Goal: Task Accomplishment & Management: Complete application form

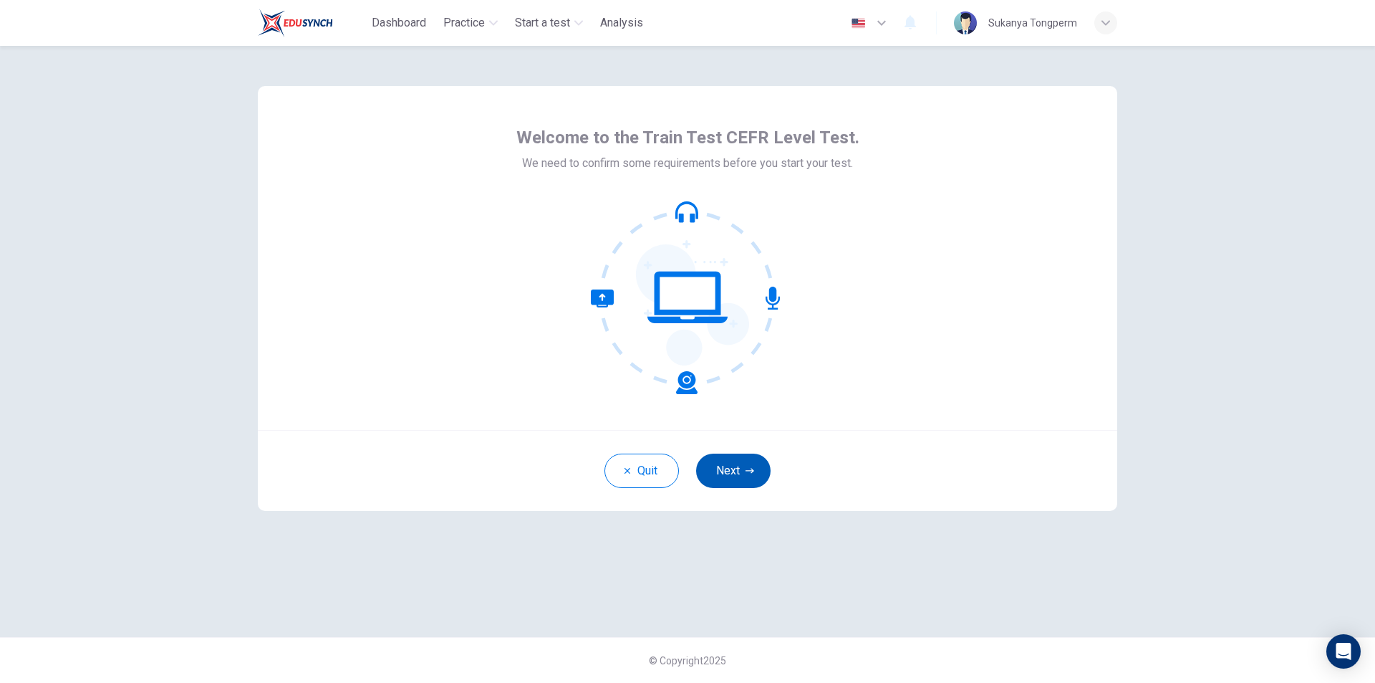
click at [734, 471] on button "Next" at bounding box center [733, 470] width 74 height 34
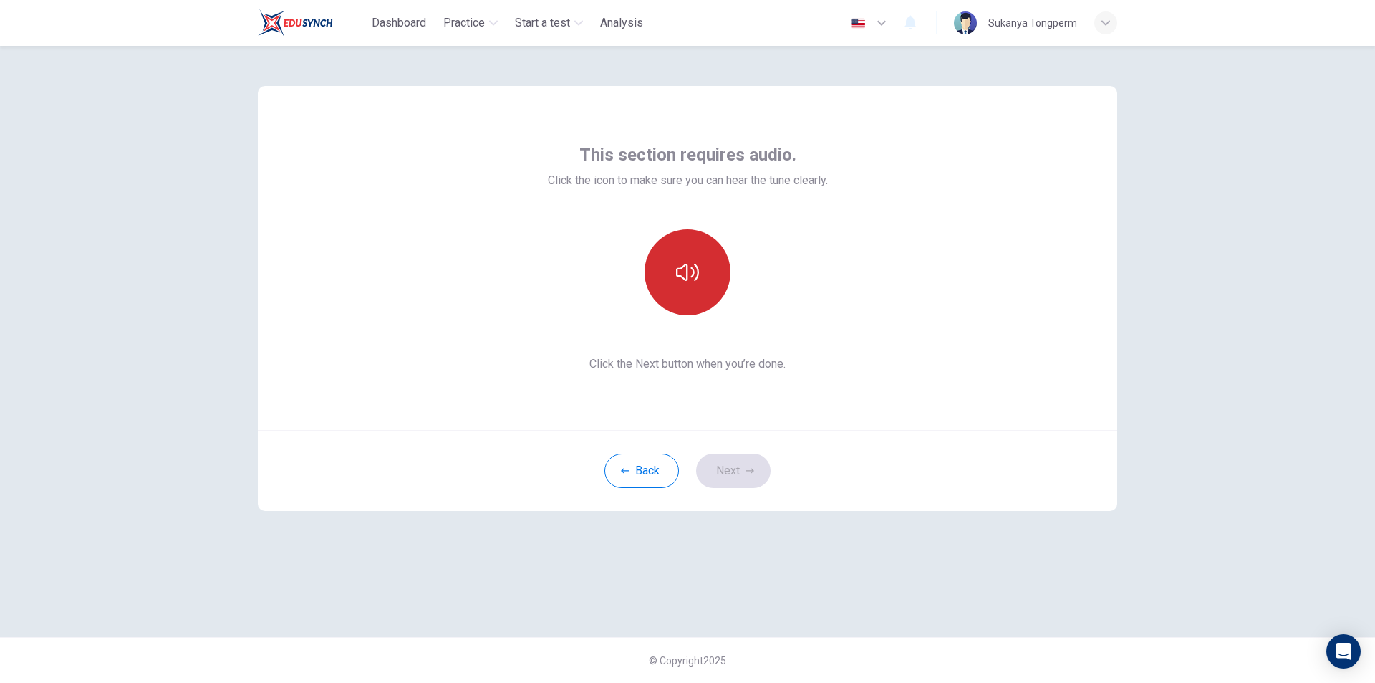
click at [680, 280] on icon "button" at bounding box center [687, 272] width 23 height 23
click at [696, 274] on icon "button" at bounding box center [687, 272] width 23 height 23
click at [695, 276] on icon "button" at bounding box center [687, 272] width 23 height 23
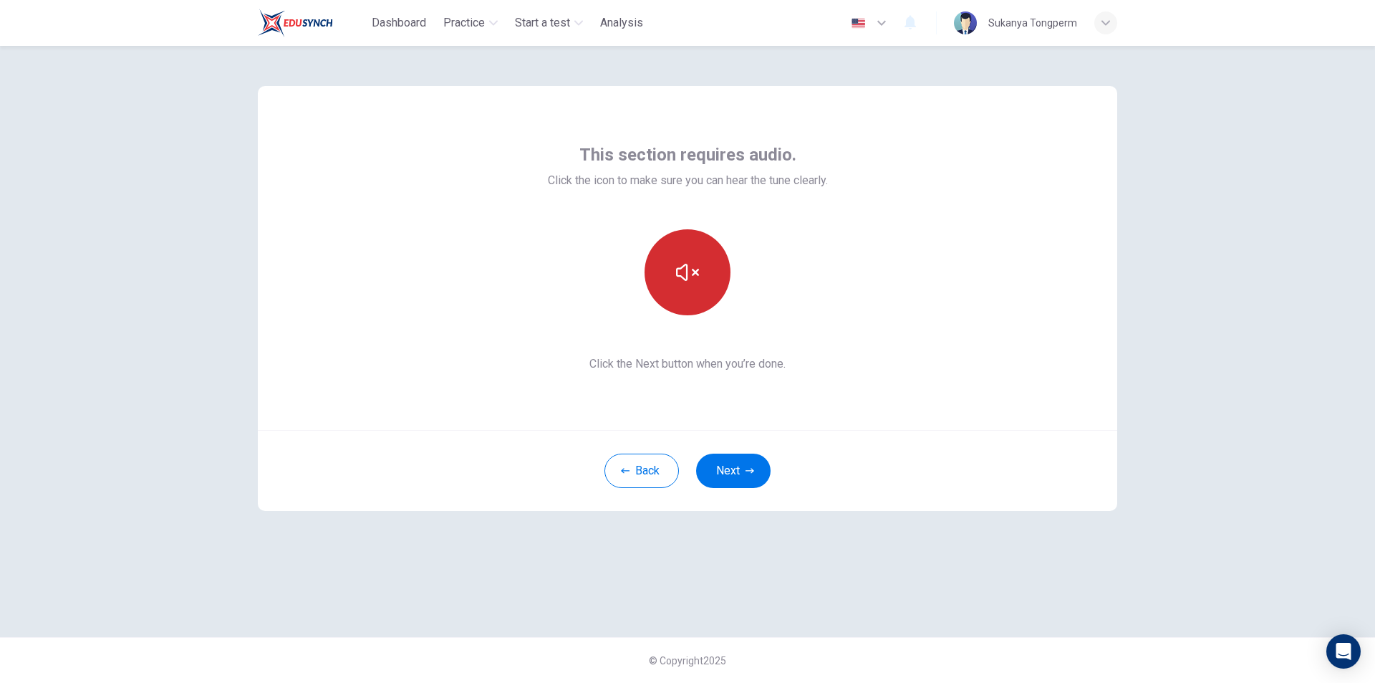
click at [685, 271] on icon "button" at bounding box center [687, 272] width 23 height 23
click at [738, 468] on button "Next" at bounding box center [733, 470] width 74 height 34
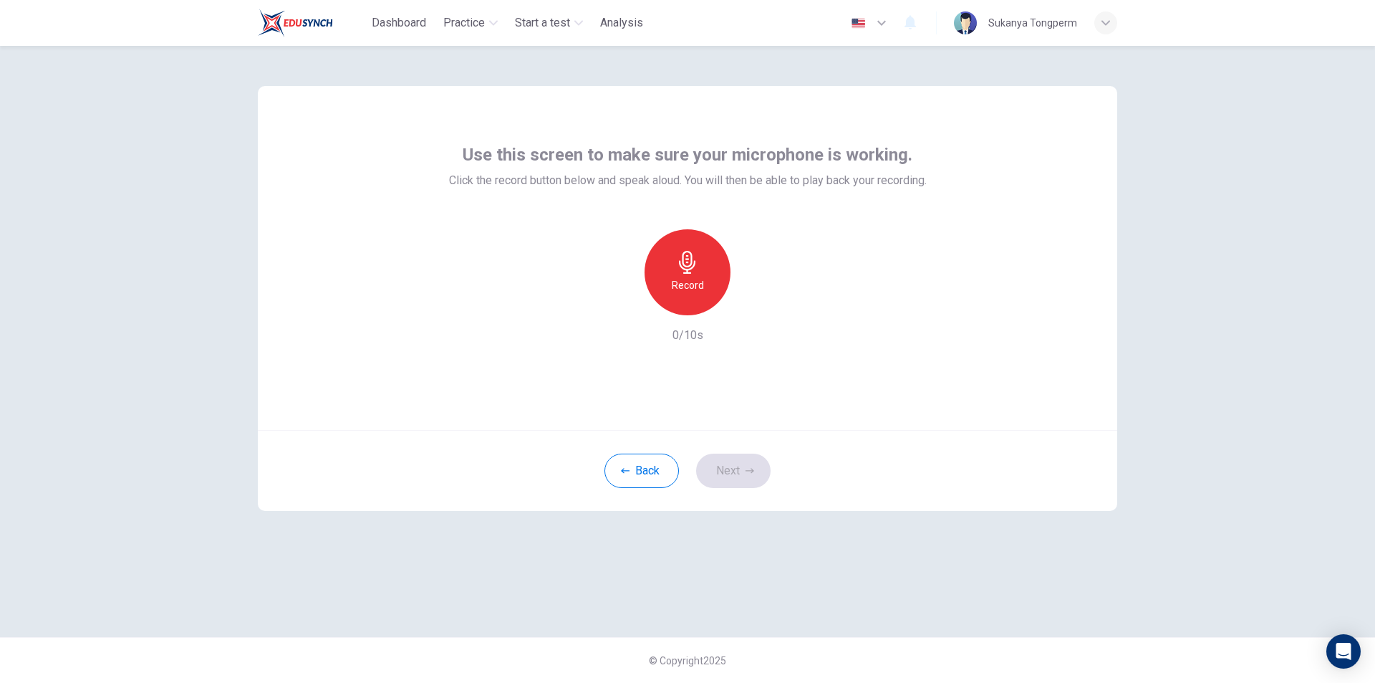
click at [691, 275] on div "Record" at bounding box center [688, 272] width 86 height 86
click at [688, 274] on div "Record" at bounding box center [688, 272] width 86 height 86
click at [688, 282] on h6 "Stop" at bounding box center [687, 284] width 21 height 17
click at [754, 307] on icon "button" at bounding box center [753, 304] width 14 height 14
click at [617, 306] on icon "button" at bounding box center [621, 303] width 13 height 13
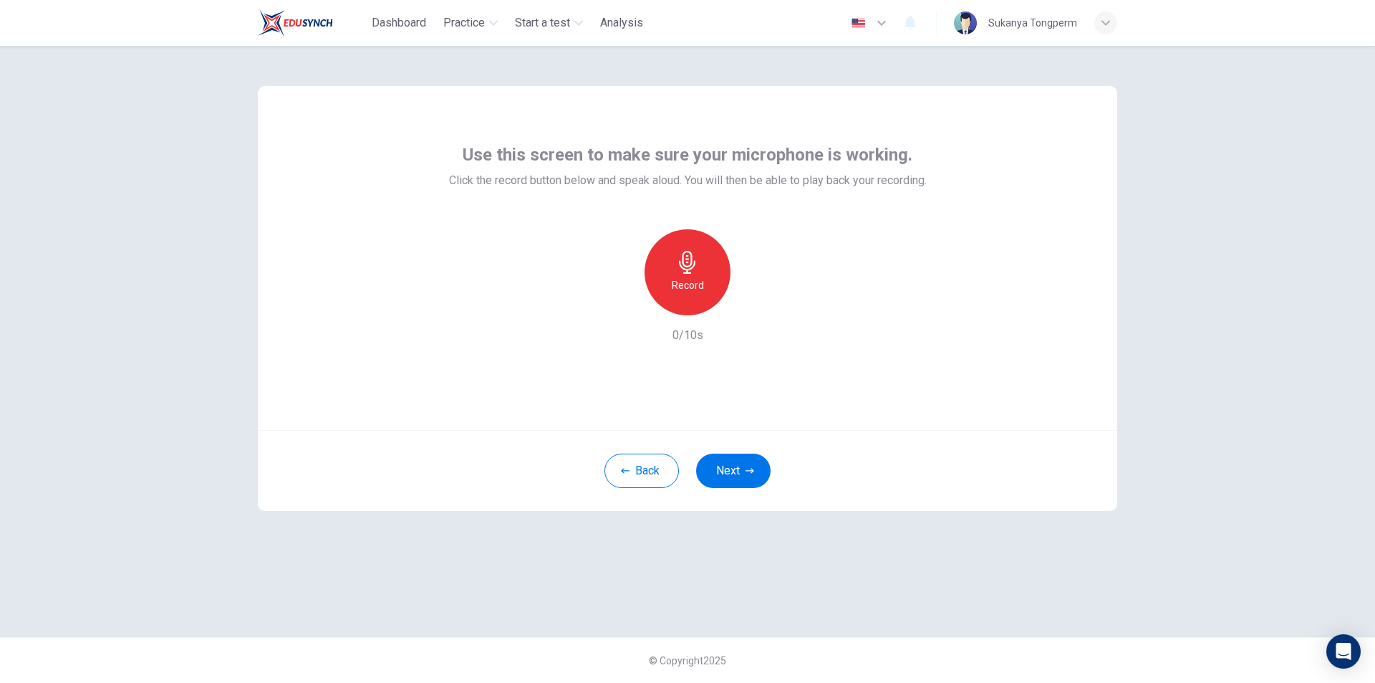
click at [683, 266] on icon "button" at bounding box center [687, 262] width 23 height 23
click at [690, 267] on icon "button" at bounding box center [687, 262] width 23 height 23
click at [748, 304] on icon "button" at bounding box center [753, 304] width 14 height 14
click at [687, 276] on div "Record" at bounding box center [688, 272] width 86 height 86
click at [686, 275] on div "Stop" at bounding box center [688, 272] width 86 height 86
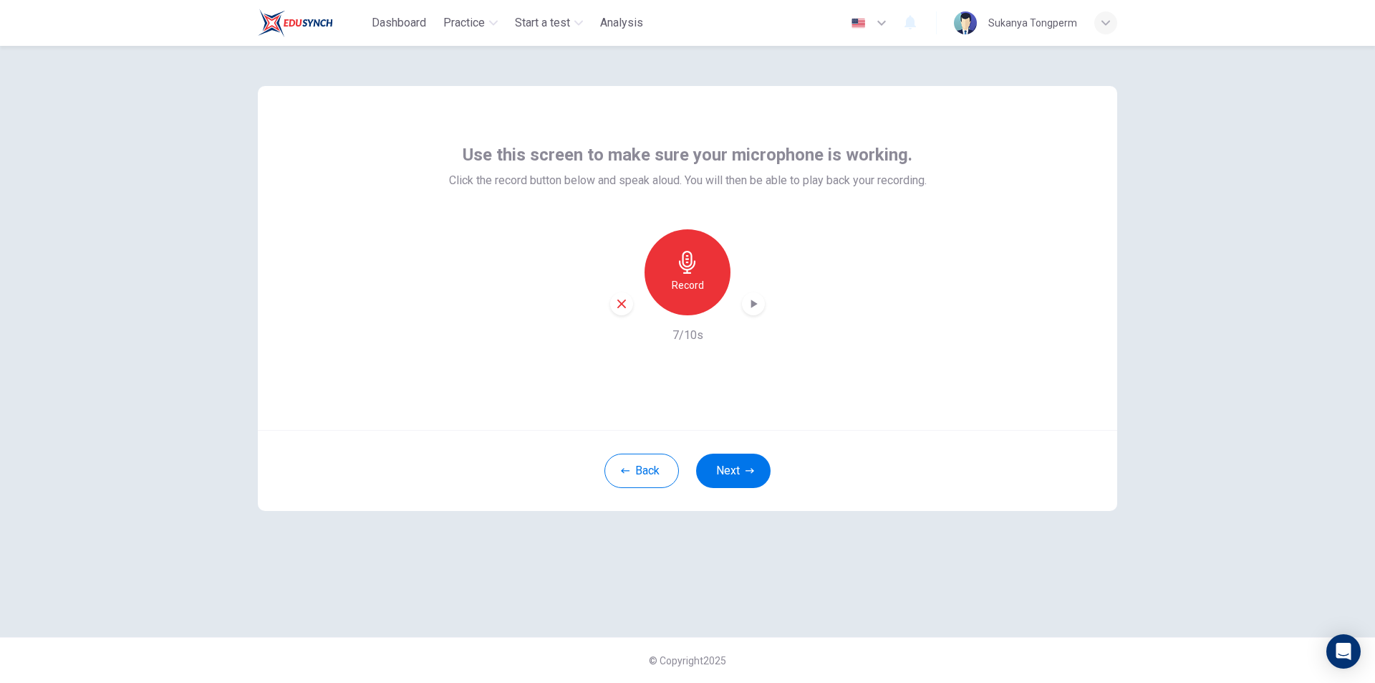
click at [749, 301] on icon "button" at bounding box center [753, 304] width 14 height 14
click at [622, 311] on div "button" at bounding box center [621, 303] width 23 height 23
click at [689, 276] on div "Record" at bounding box center [688, 272] width 86 height 86
click at [683, 274] on div "Stop" at bounding box center [688, 272] width 86 height 86
click at [750, 304] on icon "button" at bounding box center [753, 304] width 14 height 14
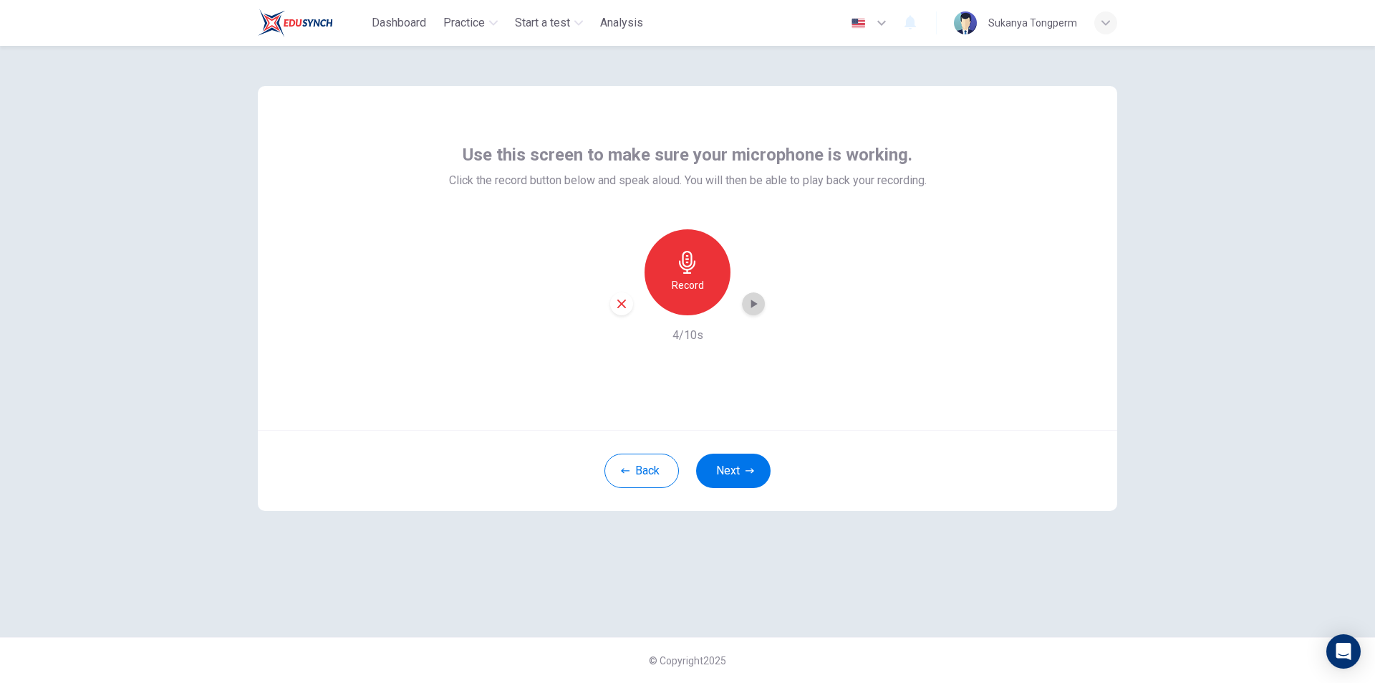
click at [751, 309] on icon "button" at bounding box center [753, 304] width 14 height 14
click at [624, 308] on icon "button" at bounding box center [621, 303] width 13 height 13
click at [685, 276] on div "Record" at bounding box center [688, 272] width 86 height 86
click at [685, 276] on div "Stop" at bounding box center [688, 272] width 86 height 86
click at [748, 304] on icon "button" at bounding box center [753, 304] width 14 height 14
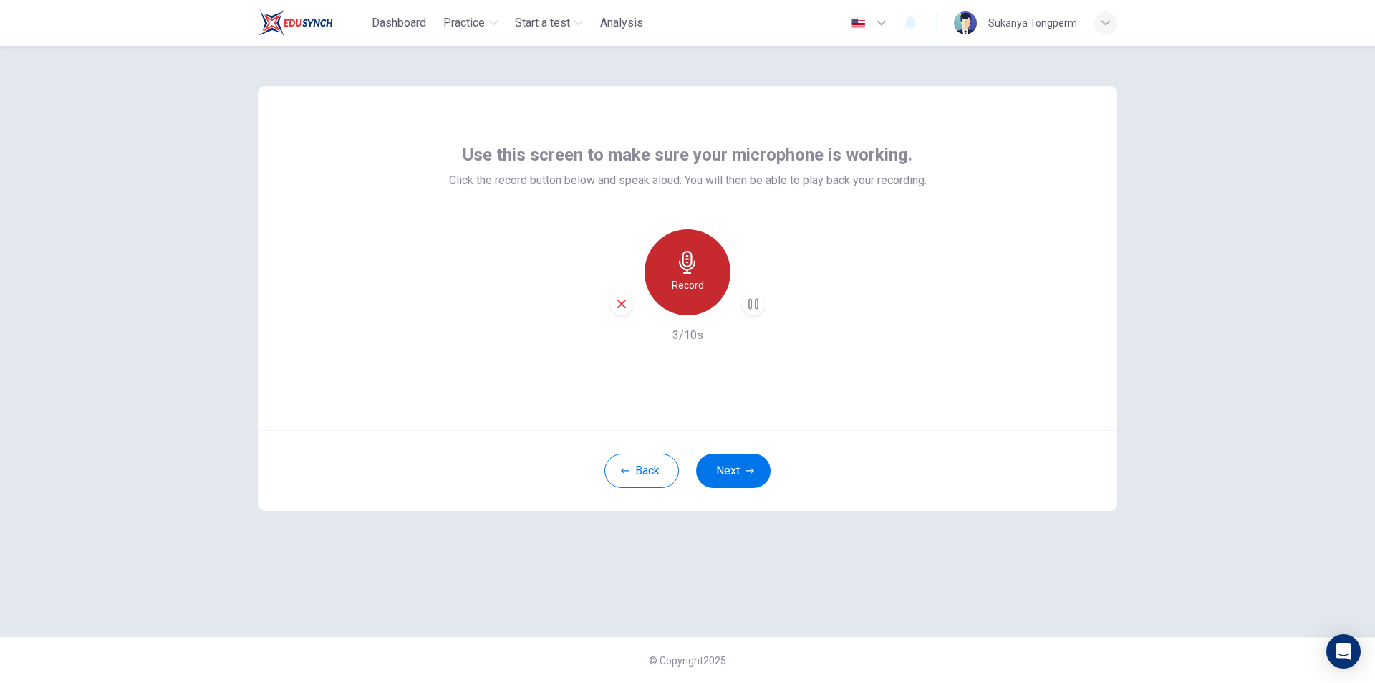
click at [687, 281] on h6 "Record" at bounding box center [688, 284] width 32 height 17
click at [678, 274] on div "Stop" at bounding box center [688, 272] width 86 height 86
click at [621, 303] on icon "button" at bounding box center [621, 303] width 9 height 9
click at [668, 284] on div "Record" at bounding box center [688, 272] width 86 height 86
click at [757, 304] on icon "button" at bounding box center [753, 304] width 14 height 14
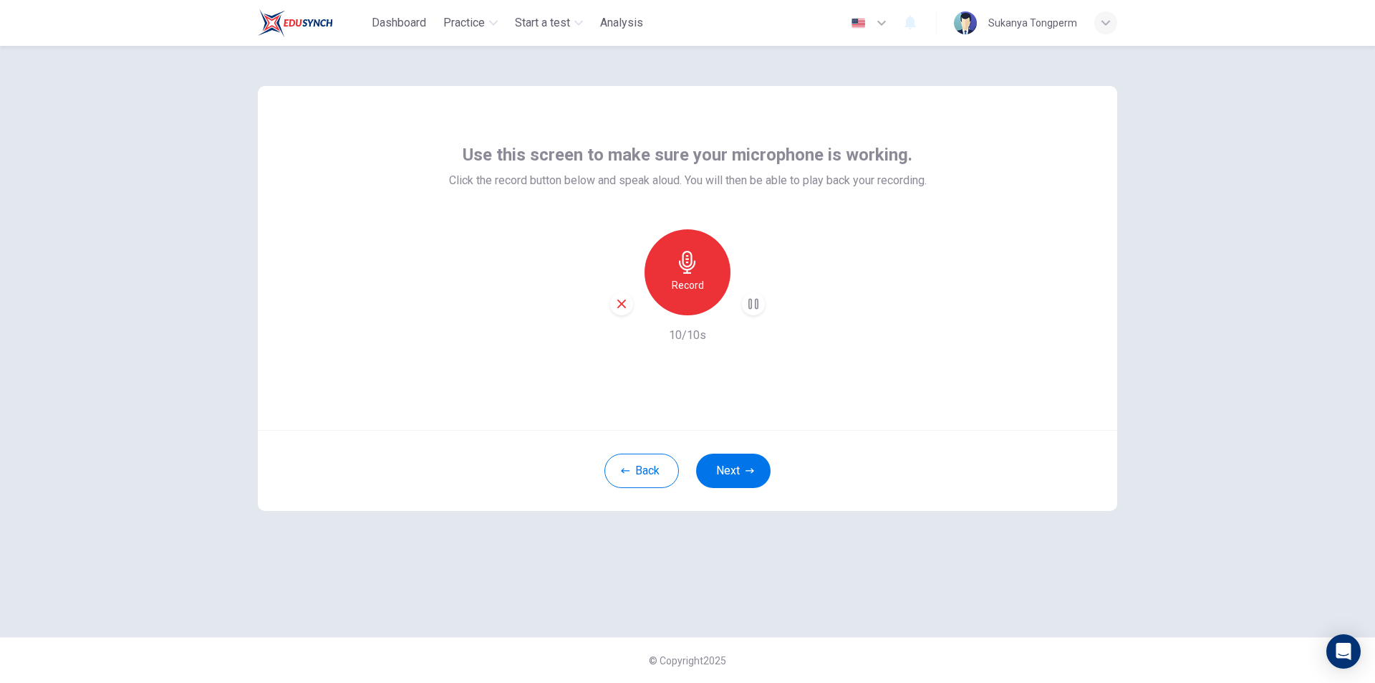
click at [621, 307] on icon "button" at bounding box center [621, 303] width 13 height 13
click at [680, 289] on h6 "Record" at bounding box center [688, 284] width 32 height 17
click at [699, 269] on div "Stop" at bounding box center [688, 272] width 86 height 86
click at [754, 309] on icon "button" at bounding box center [753, 304] width 14 height 14
click at [754, 307] on icon "button" at bounding box center [753, 304] width 14 height 14
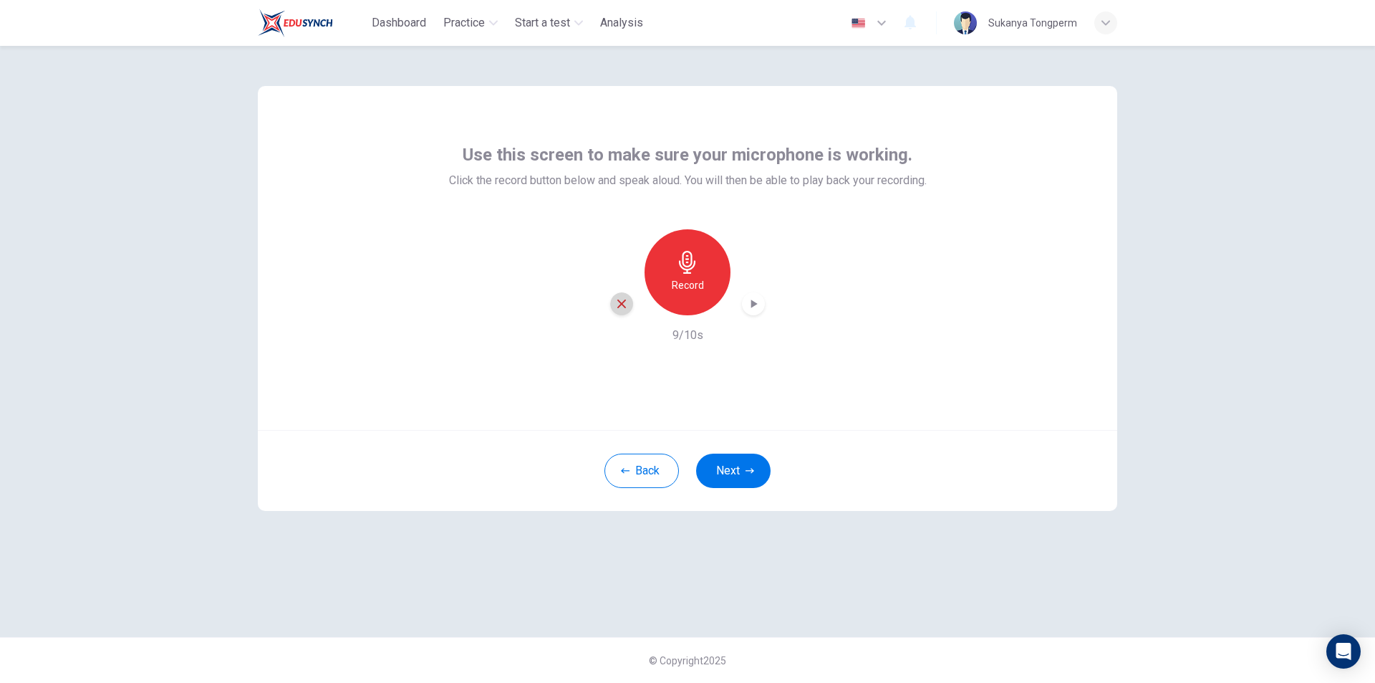
click at [628, 299] on div "button" at bounding box center [621, 303] width 23 height 23
click at [689, 309] on div "Record" at bounding box center [688, 272] width 86 height 86
click at [708, 284] on div "Stop" at bounding box center [688, 272] width 86 height 86
click at [754, 304] on icon "button" at bounding box center [754, 303] width 6 height 9
click at [626, 306] on icon "button" at bounding box center [621, 303] width 13 height 13
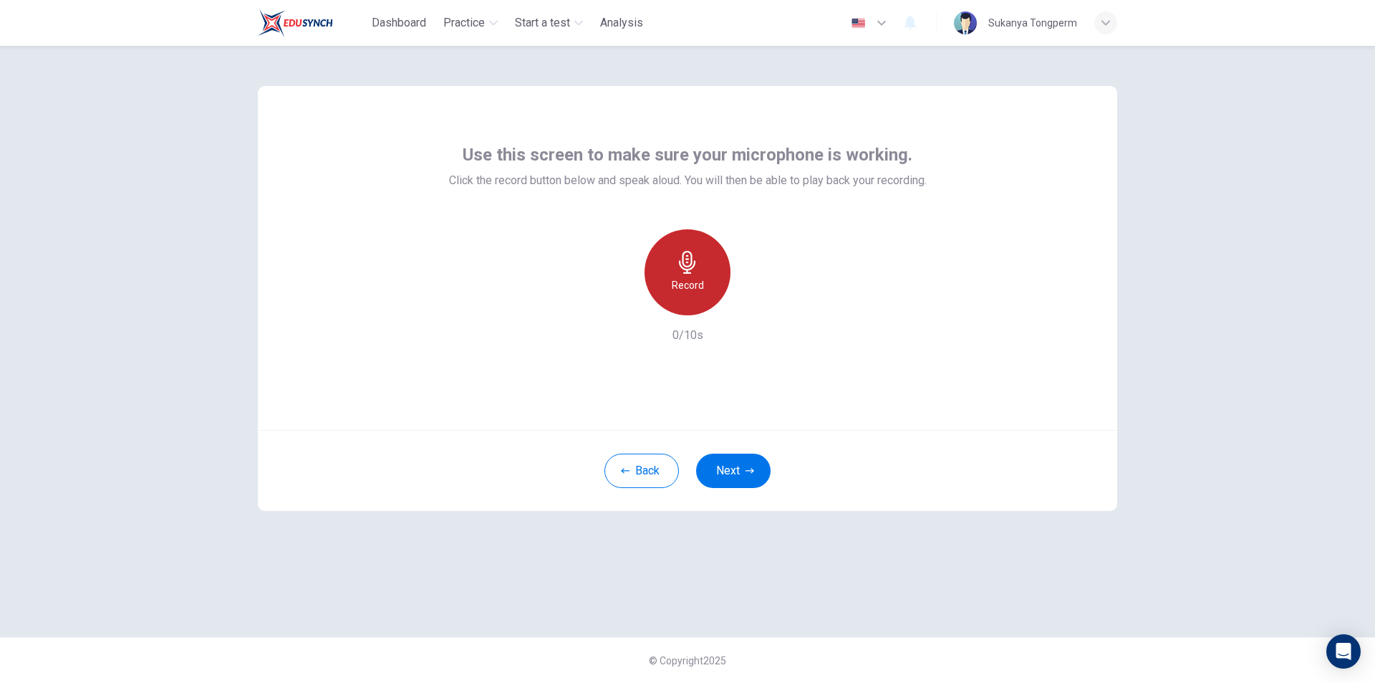
click at [691, 289] on h6 "Record" at bounding box center [688, 284] width 32 height 17
click at [688, 282] on h6 "Stop" at bounding box center [687, 284] width 21 height 17
click at [625, 305] on icon "button" at bounding box center [621, 303] width 13 height 13
click at [691, 274] on div "Record" at bounding box center [688, 272] width 86 height 86
click at [691, 274] on div "Stop" at bounding box center [688, 272] width 86 height 86
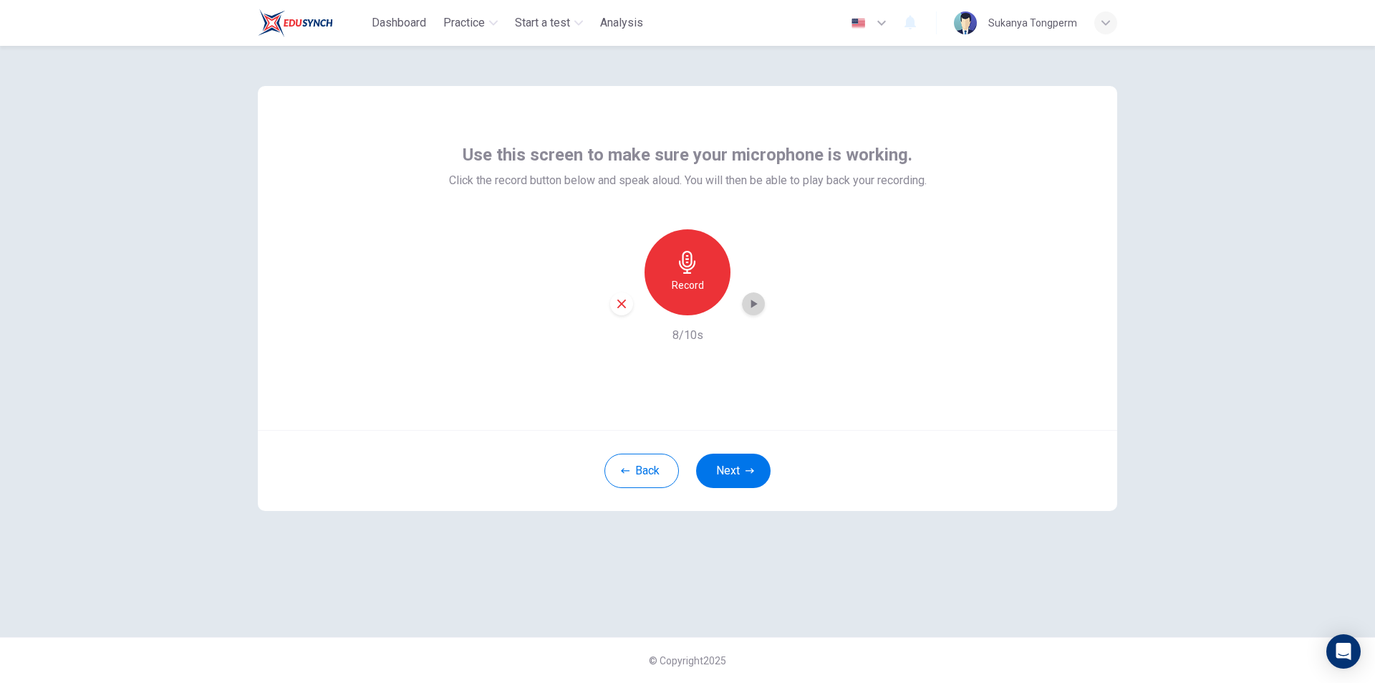
click at [756, 306] on icon "button" at bounding box center [753, 304] width 14 height 14
click at [739, 464] on button "Next" at bounding box center [733, 470] width 74 height 34
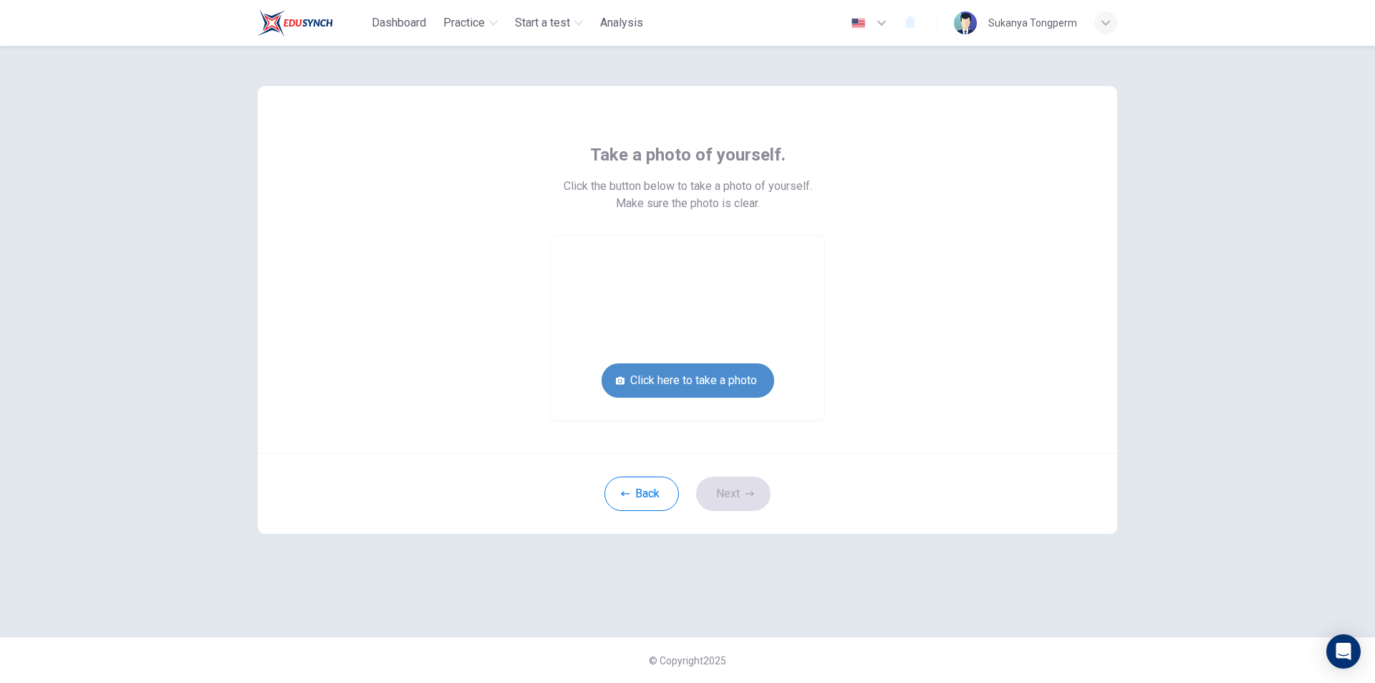
click at [670, 388] on button "Click here to take a photo" at bounding box center [688, 380] width 173 height 34
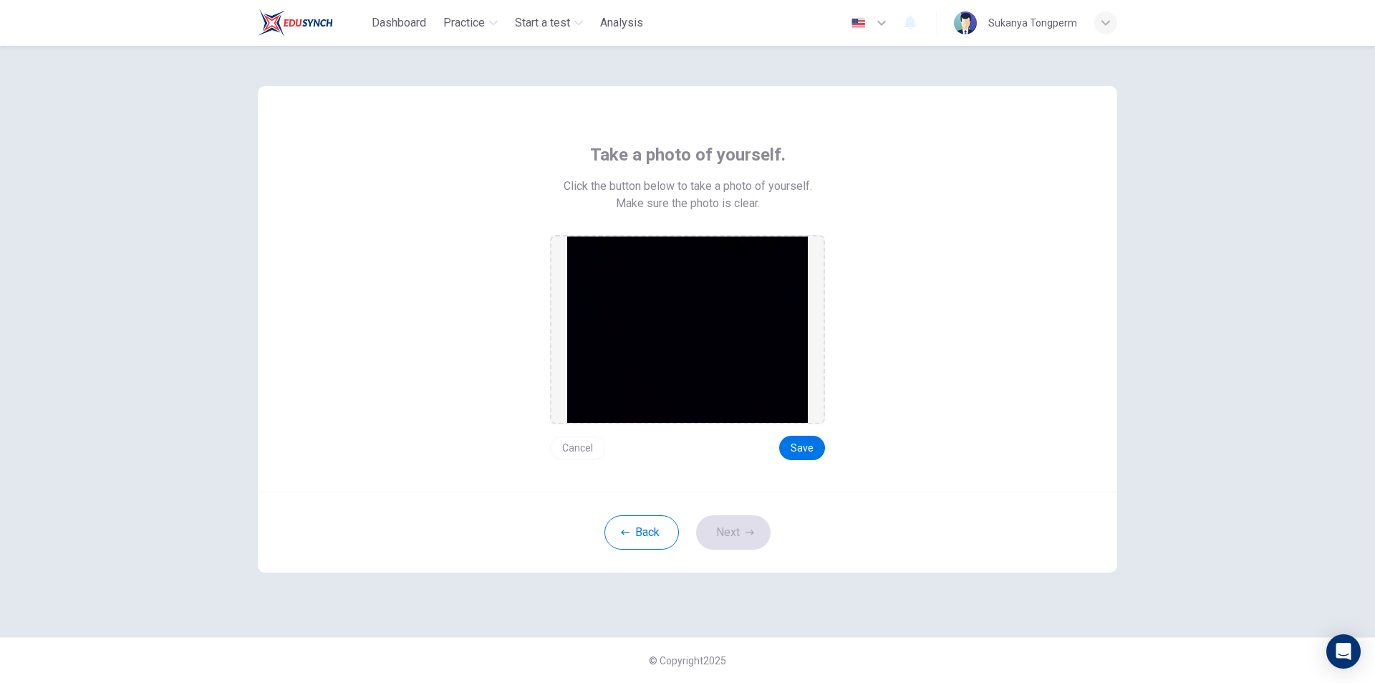
click at [569, 447] on button "Cancel" at bounding box center [577, 448] width 55 height 24
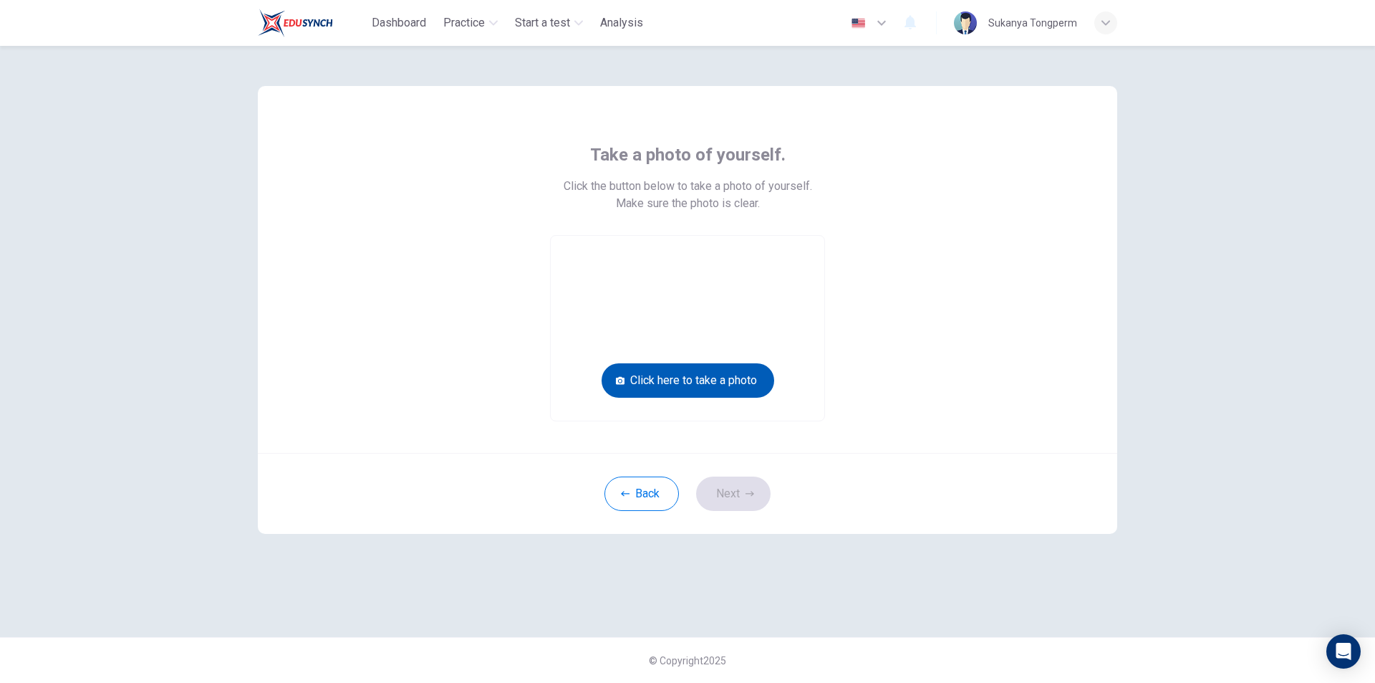
click at [678, 381] on button "Click here to take a photo" at bounding box center [688, 380] width 173 height 34
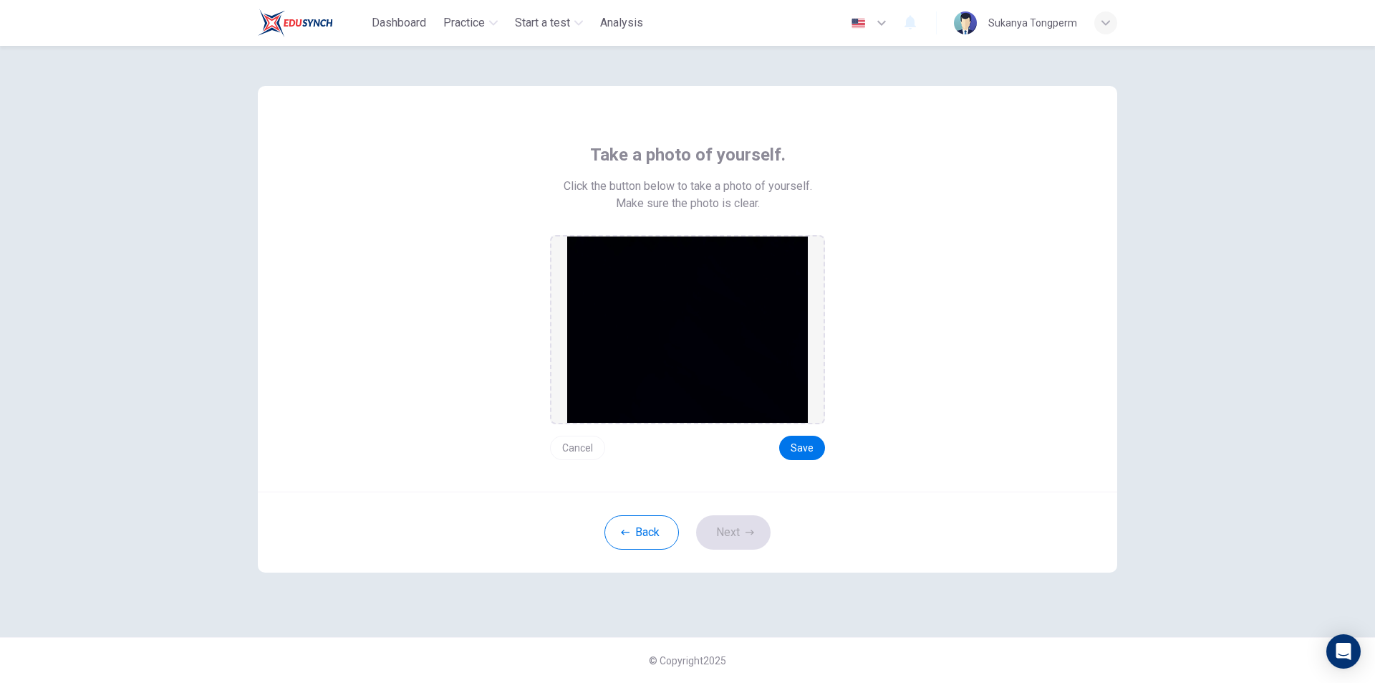
click at [568, 445] on button "Cancel" at bounding box center [577, 448] width 55 height 24
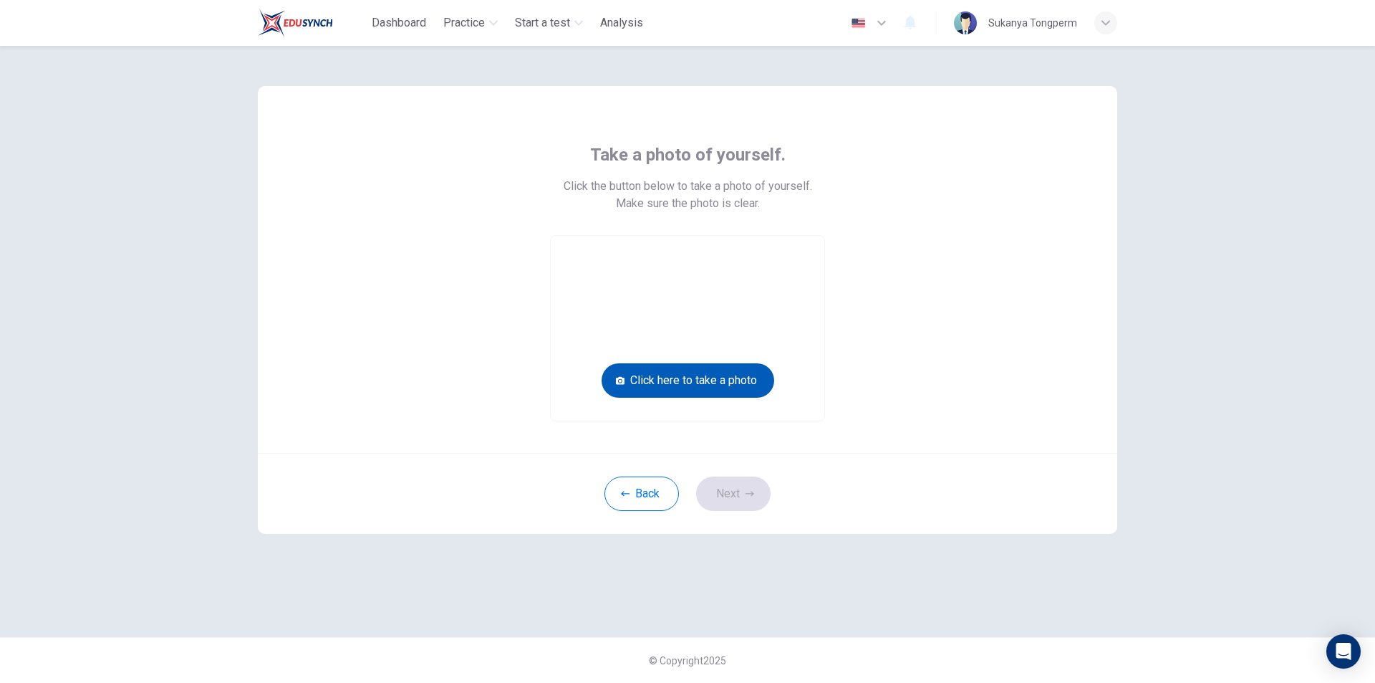
click at [693, 380] on button "Click here to take a photo" at bounding box center [688, 380] width 173 height 34
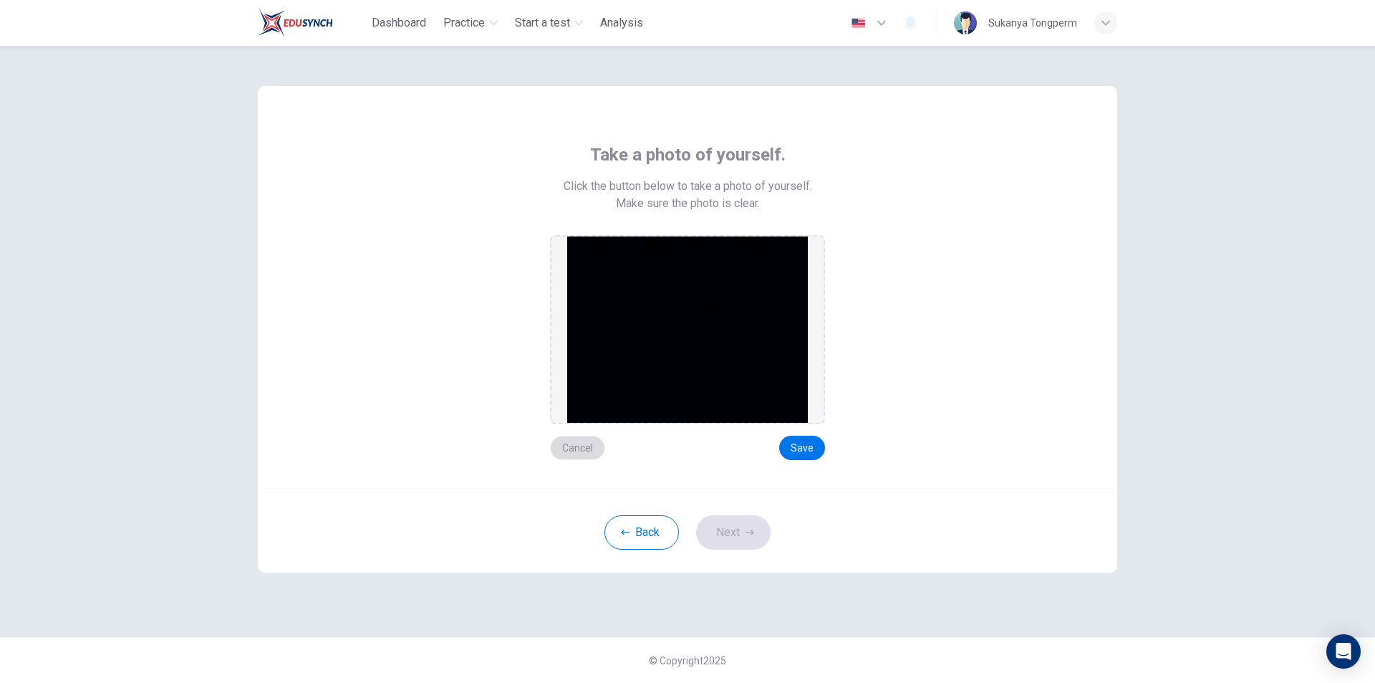
click at [578, 451] on button "Cancel" at bounding box center [577, 448] width 55 height 24
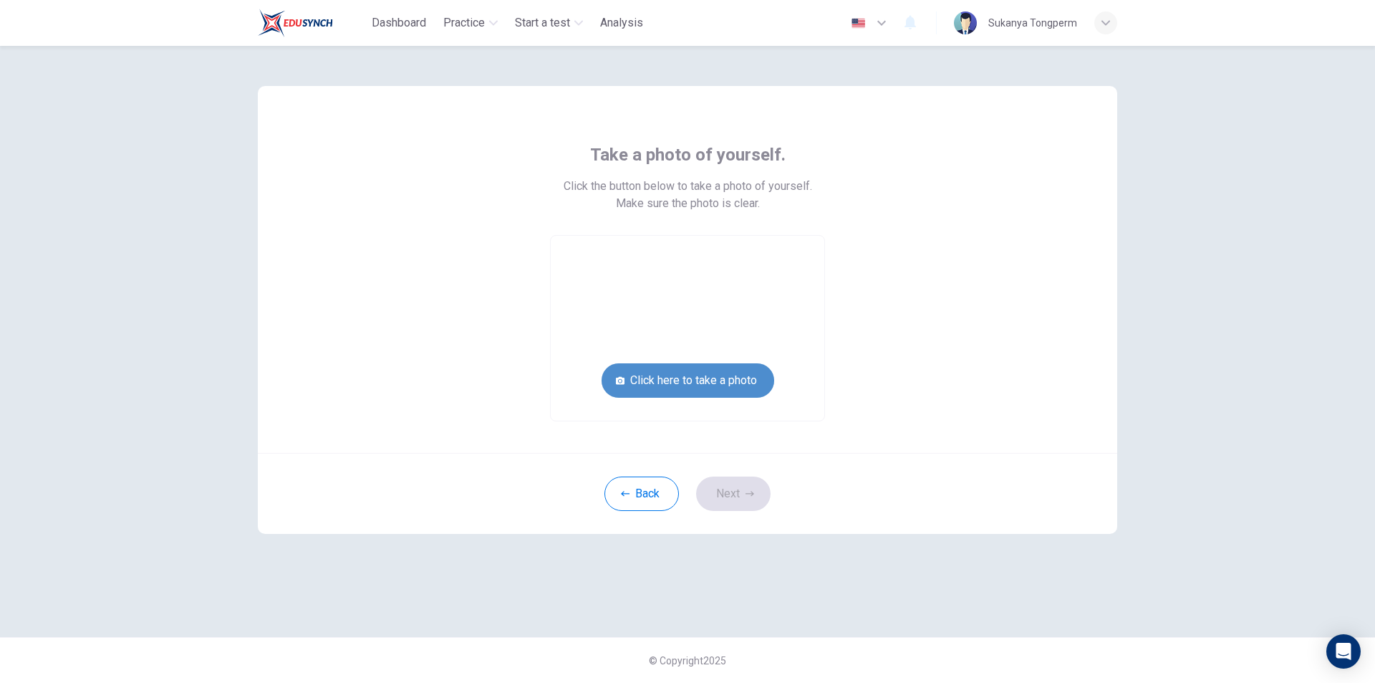
click at [678, 384] on button "Click here to take a photo" at bounding box center [688, 380] width 173 height 34
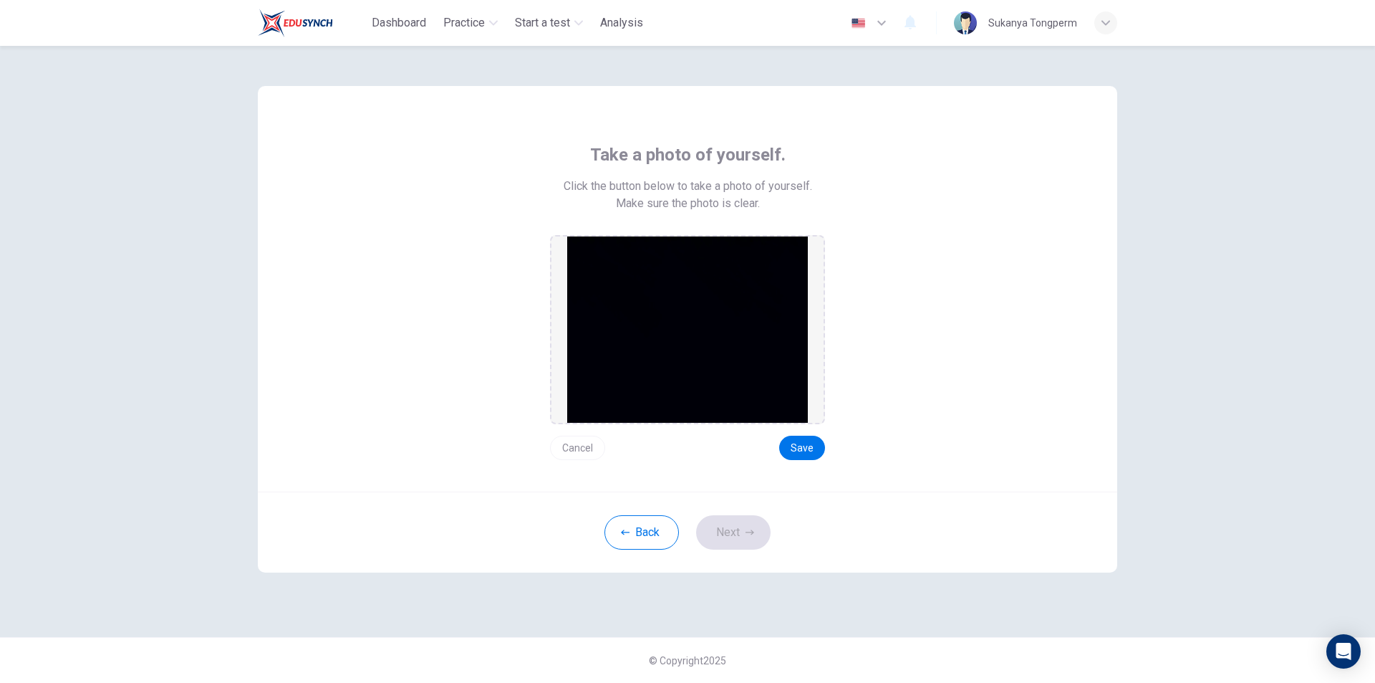
click at [572, 448] on button "Cancel" at bounding box center [577, 448] width 55 height 24
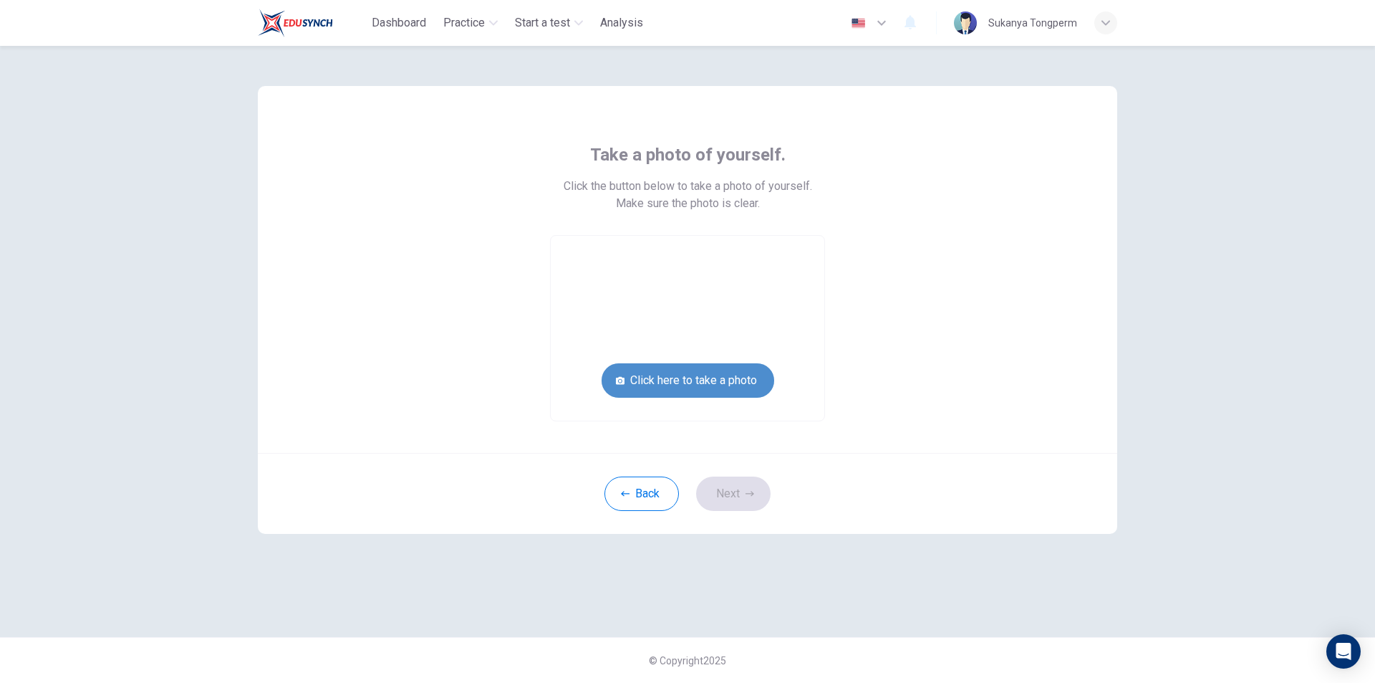
click at [703, 380] on button "Click here to take a photo" at bounding box center [688, 380] width 173 height 34
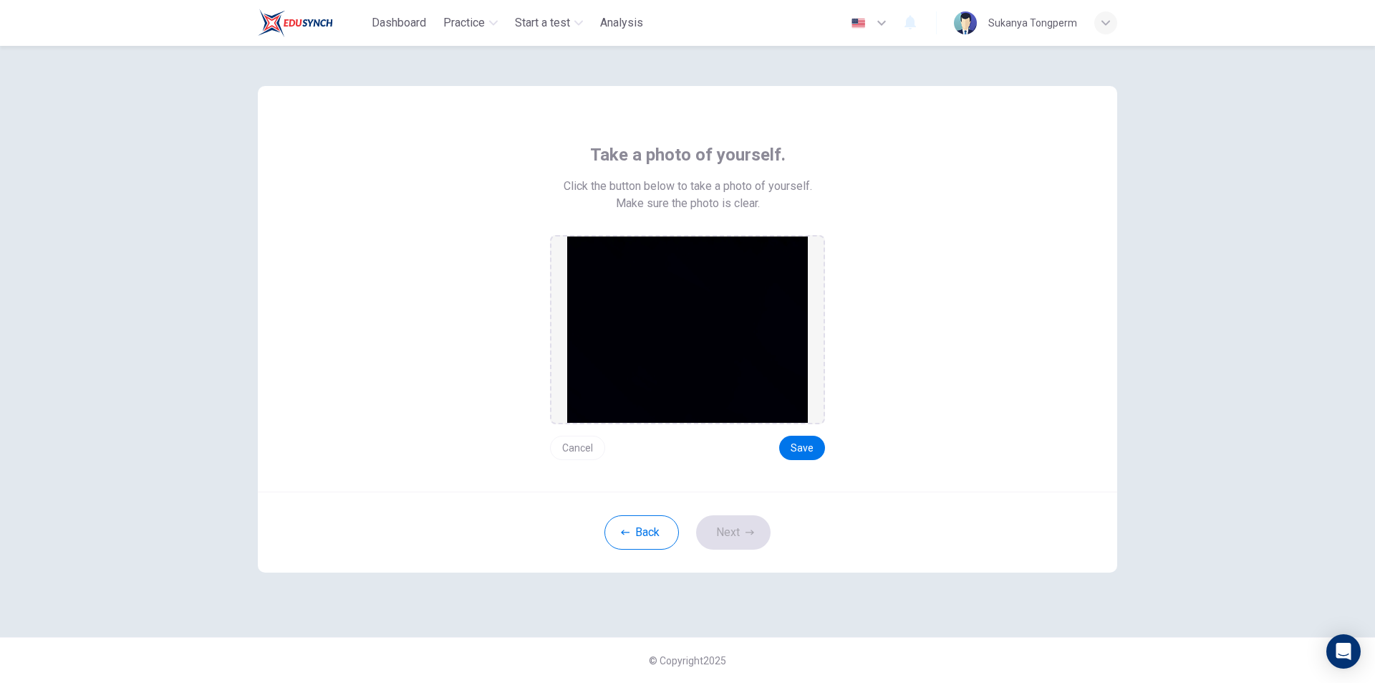
click at [569, 453] on button "Cancel" at bounding box center [577, 448] width 55 height 24
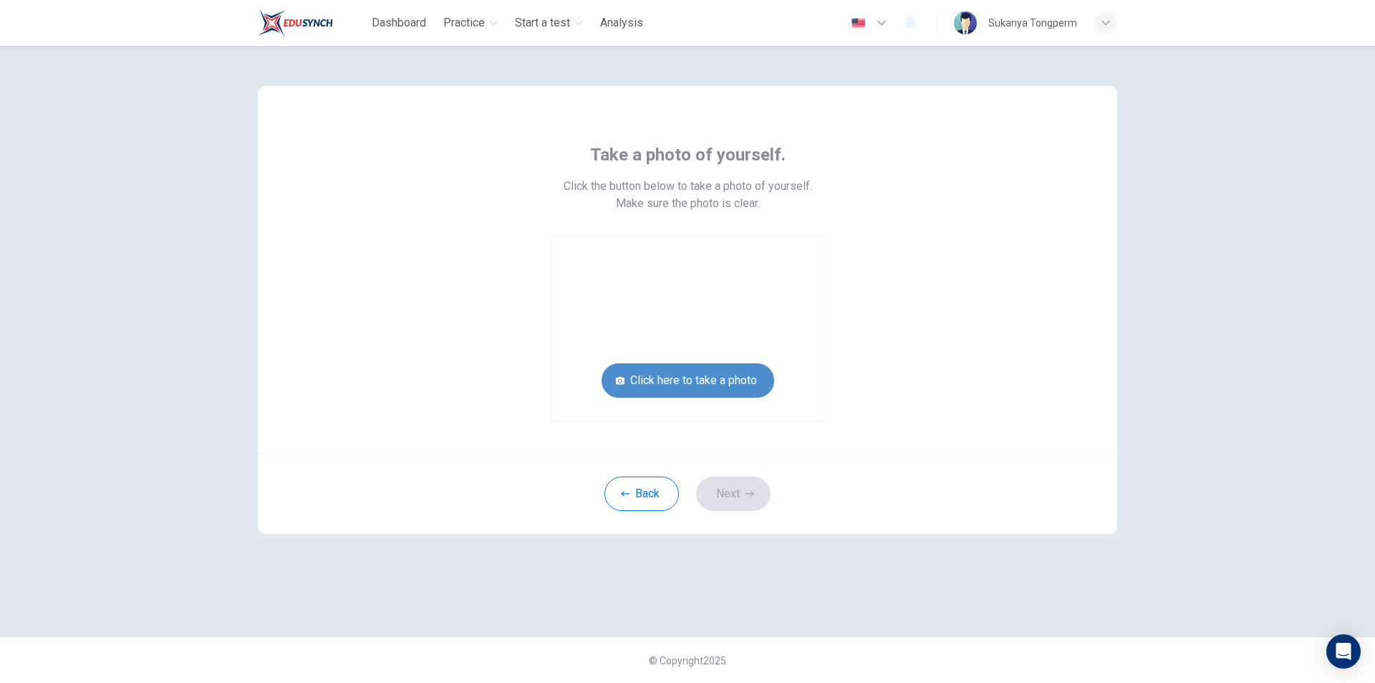
click at [673, 385] on button "Click here to take a photo" at bounding box center [688, 380] width 173 height 34
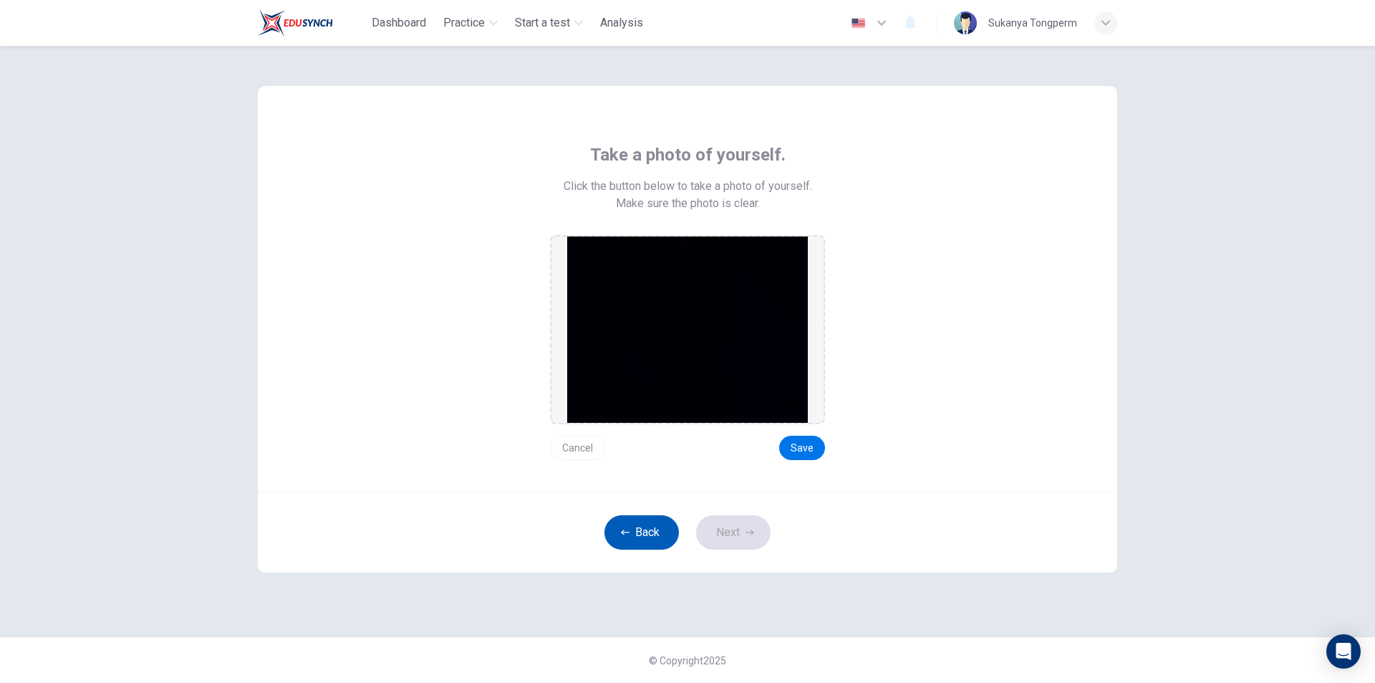
drag, startPoint x: 605, startPoint y: 553, endPoint x: 624, endPoint y: 540, distance: 22.7
click at [615, 546] on div "Back Next" at bounding box center [688, 531] width 860 height 81
click at [624, 540] on button "Back" at bounding box center [642, 532] width 74 height 34
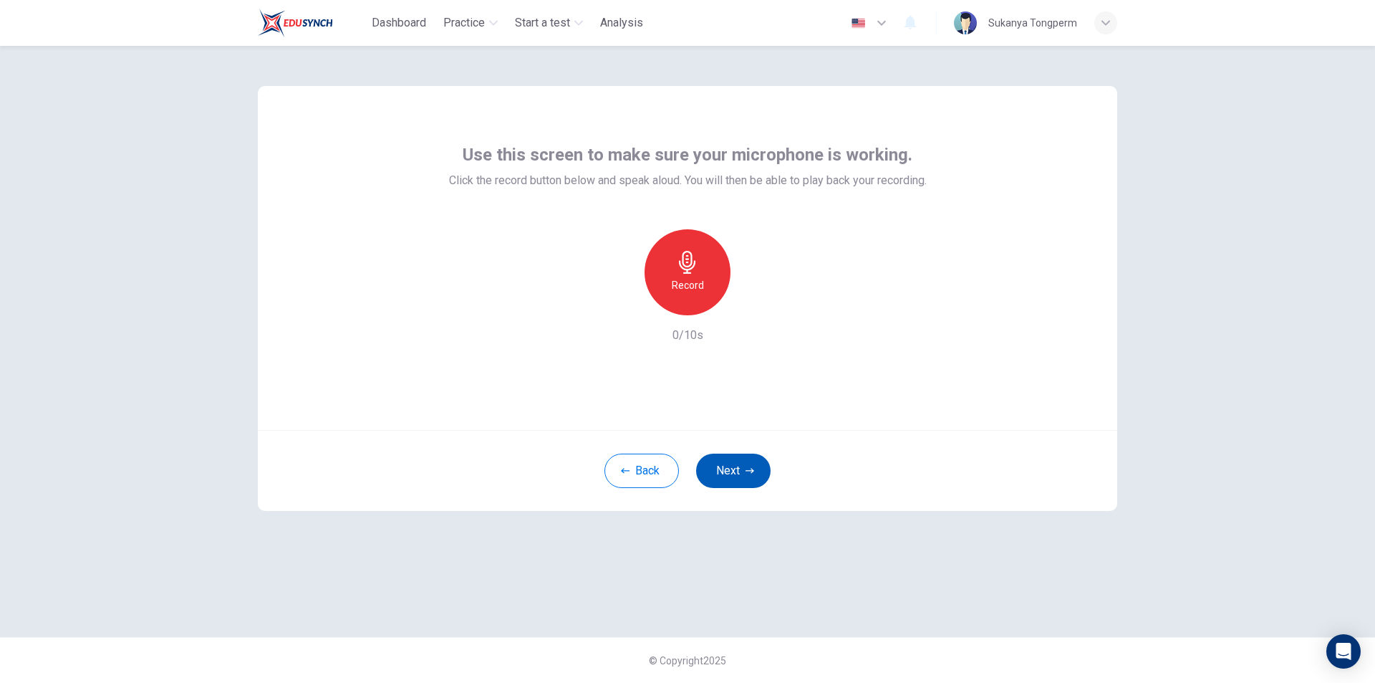
click at [755, 463] on button "Next" at bounding box center [733, 470] width 74 height 34
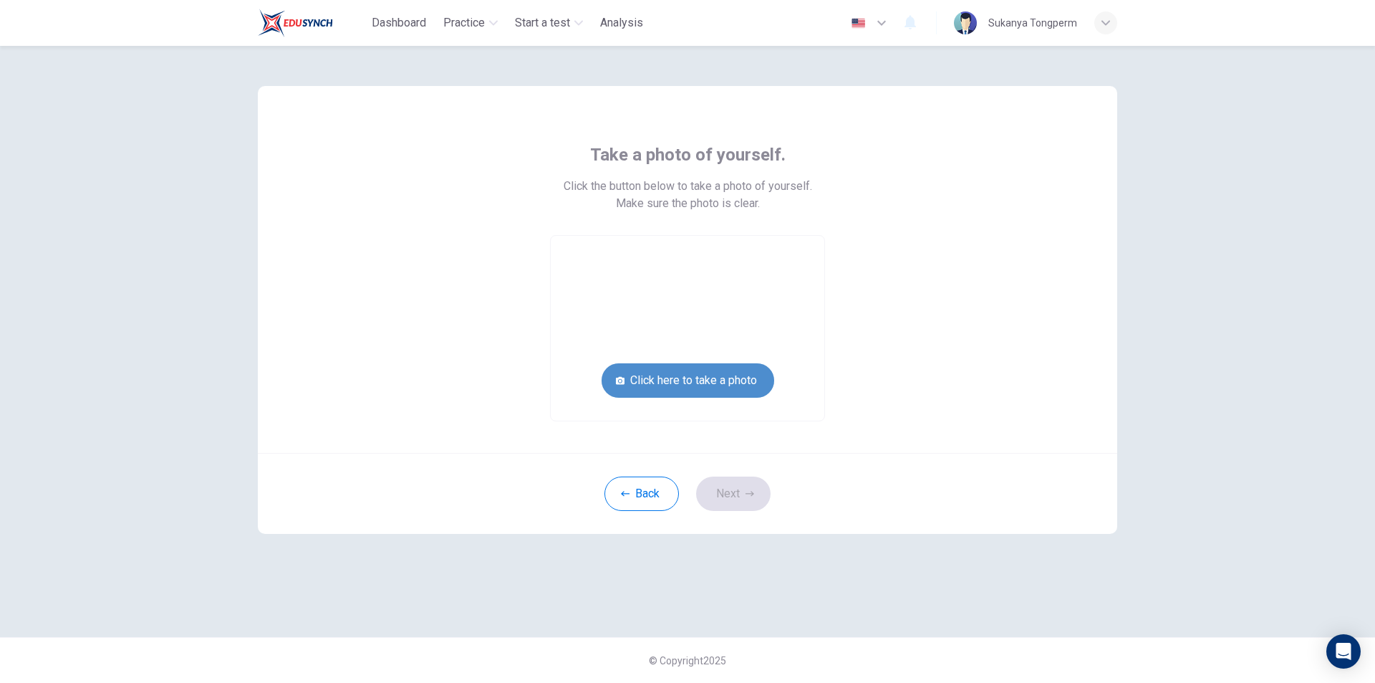
click at [685, 383] on button "Click here to take a photo" at bounding box center [688, 380] width 173 height 34
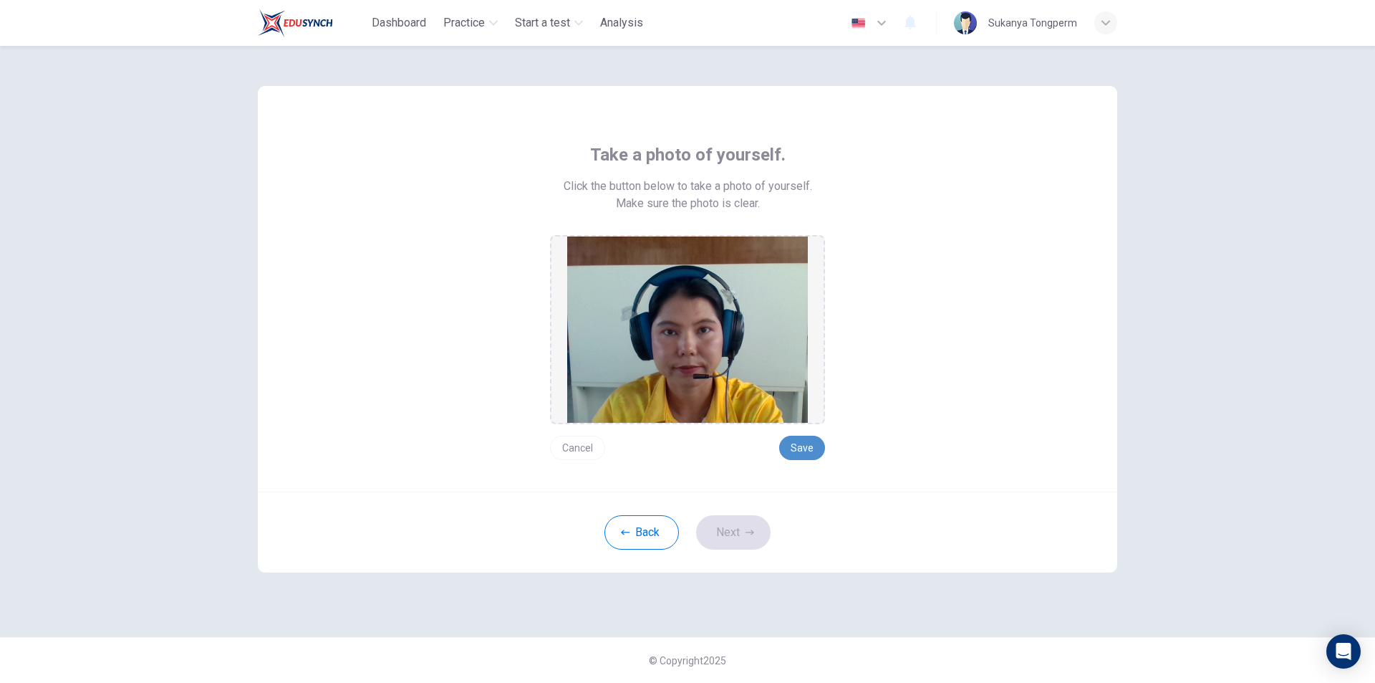
click at [802, 447] on button "Save" at bounding box center [802, 448] width 46 height 24
click at [802, 449] on button "Save" at bounding box center [802, 448] width 46 height 24
click at [801, 445] on button "Save" at bounding box center [802, 448] width 46 height 24
click at [631, 538] on button "Back" at bounding box center [642, 532] width 74 height 34
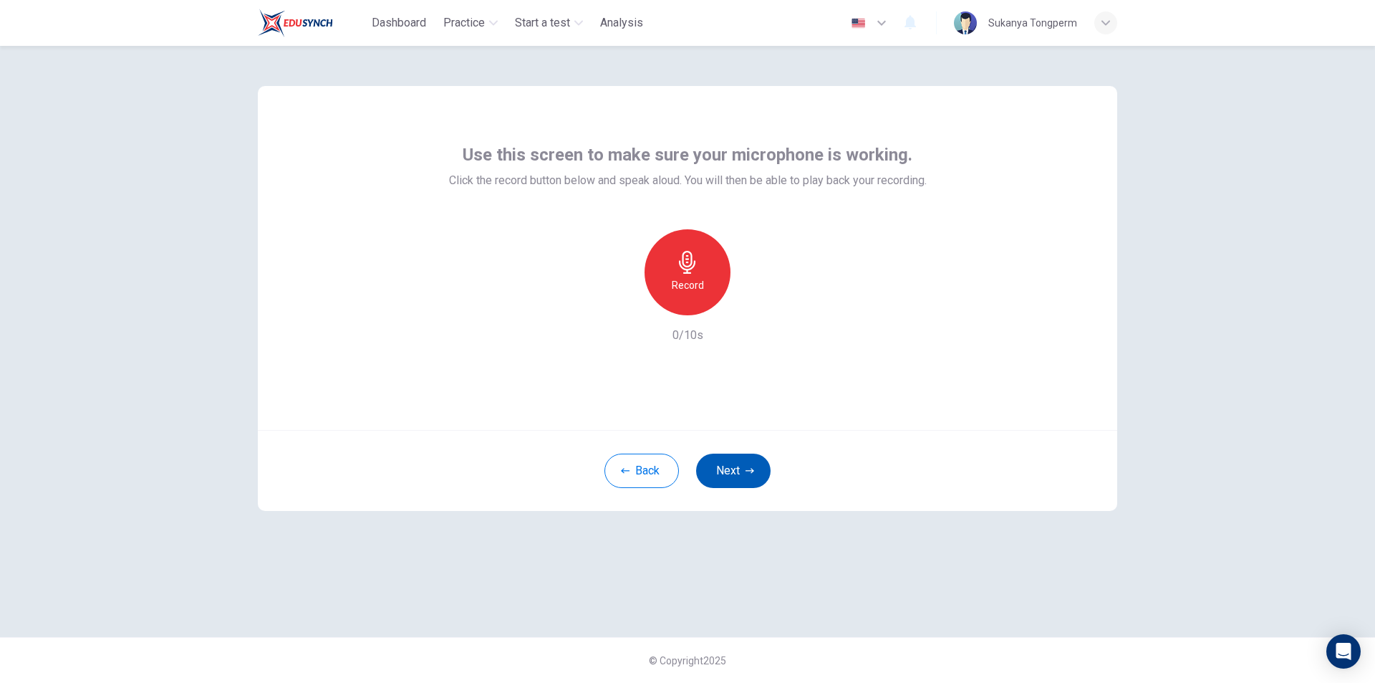
click at [730, 471] on button "Next" at bounding box center [733, 470] width 74 height 34
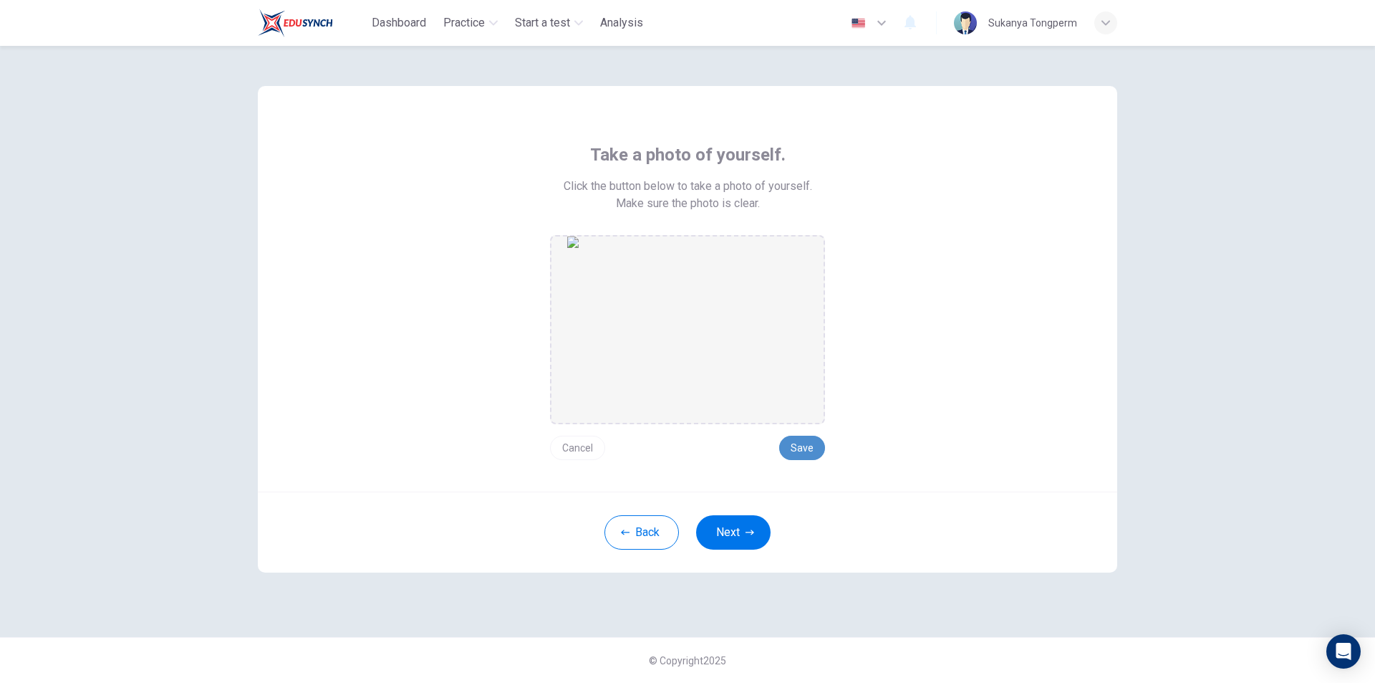
click at [794, 448] on button "Save" at bounding box center [802, 448] width 46 height 24
click at [733, 539] on button "Next" at bounding box center [733, 532] width 74 height 34
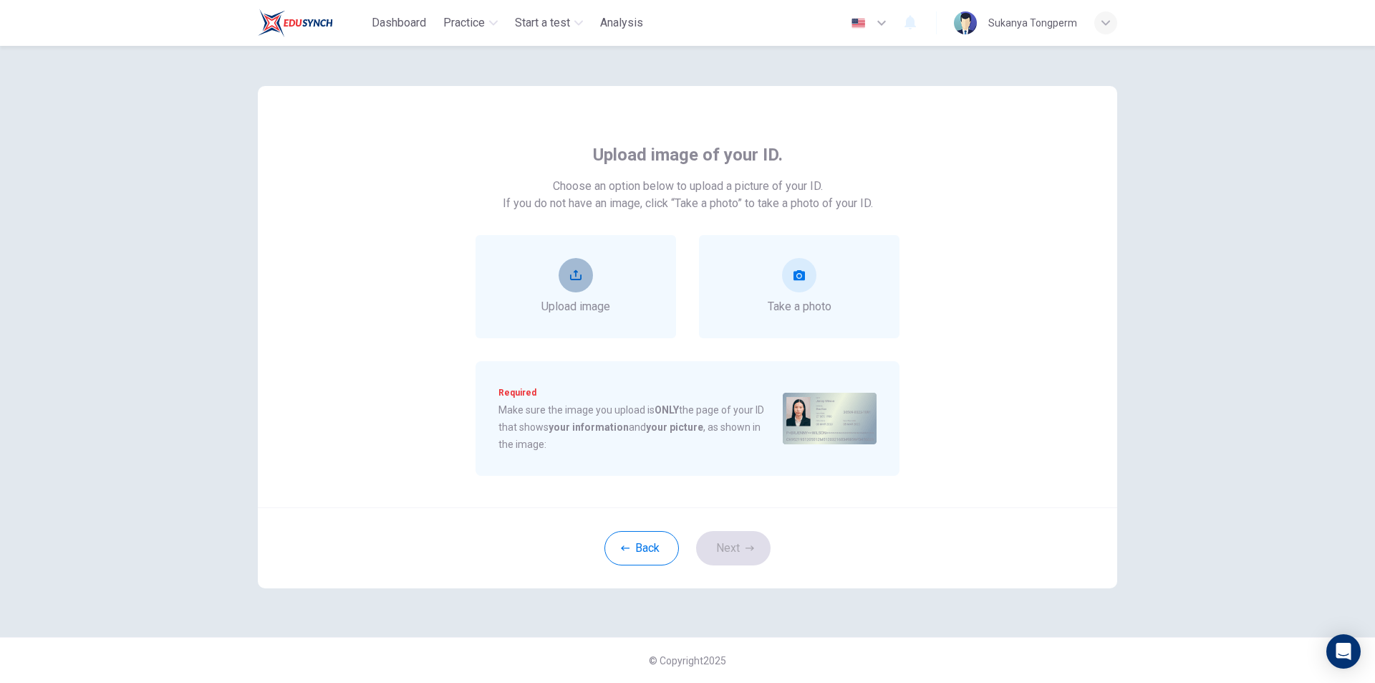
click at [573, 280] on icon "upload" at bounding box center [575, 274] width 11 height 11
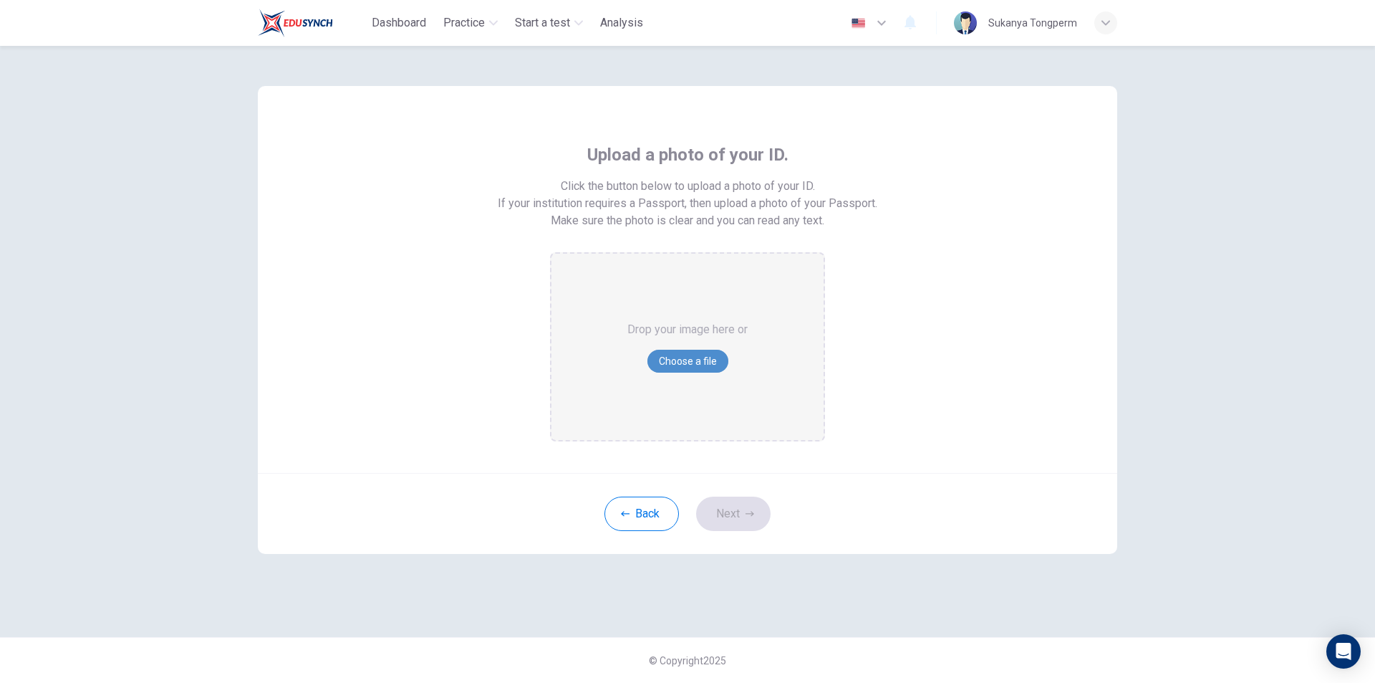
click at [672, 358] on button "Choose a file" at bounding box center [688, 361] width 81 height 23
click at [635, 514] on button "Back" at bounding box center [642, 513] width 74 height 34
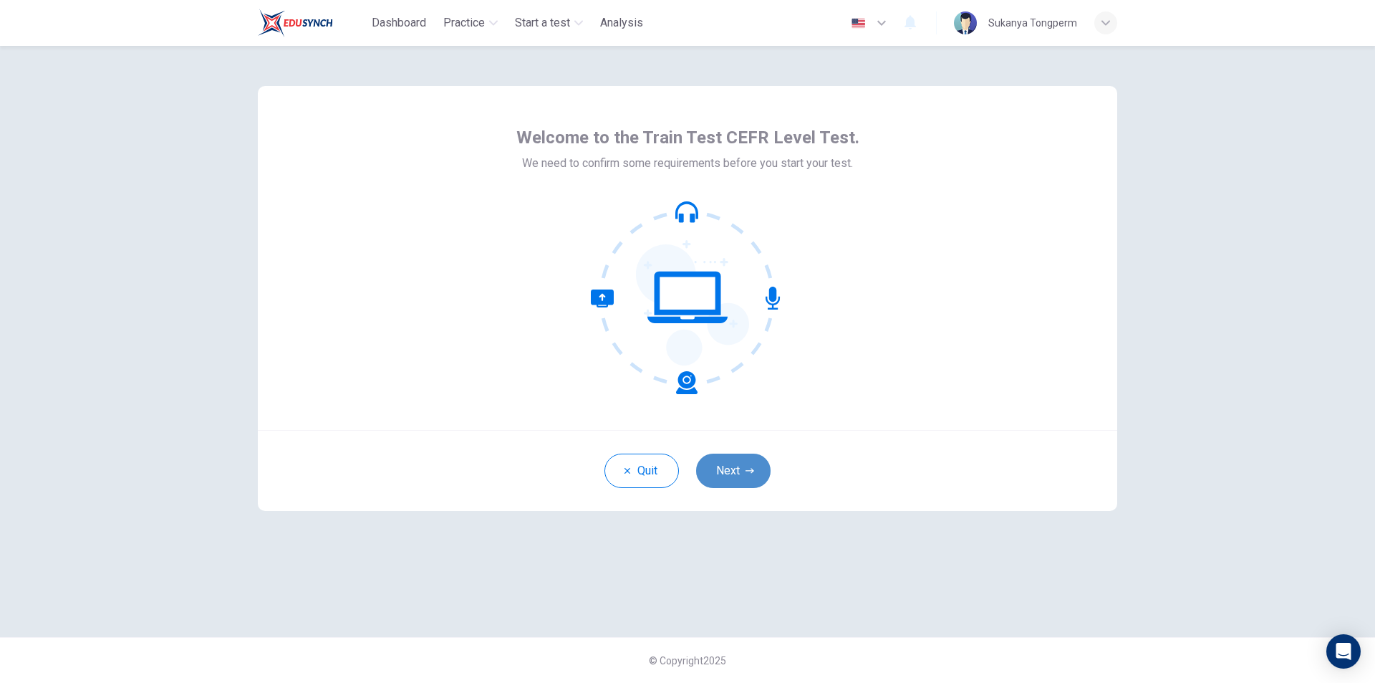
click at [744, 463] on button "Next" at bounding box center [733, 470] width 74 height 34
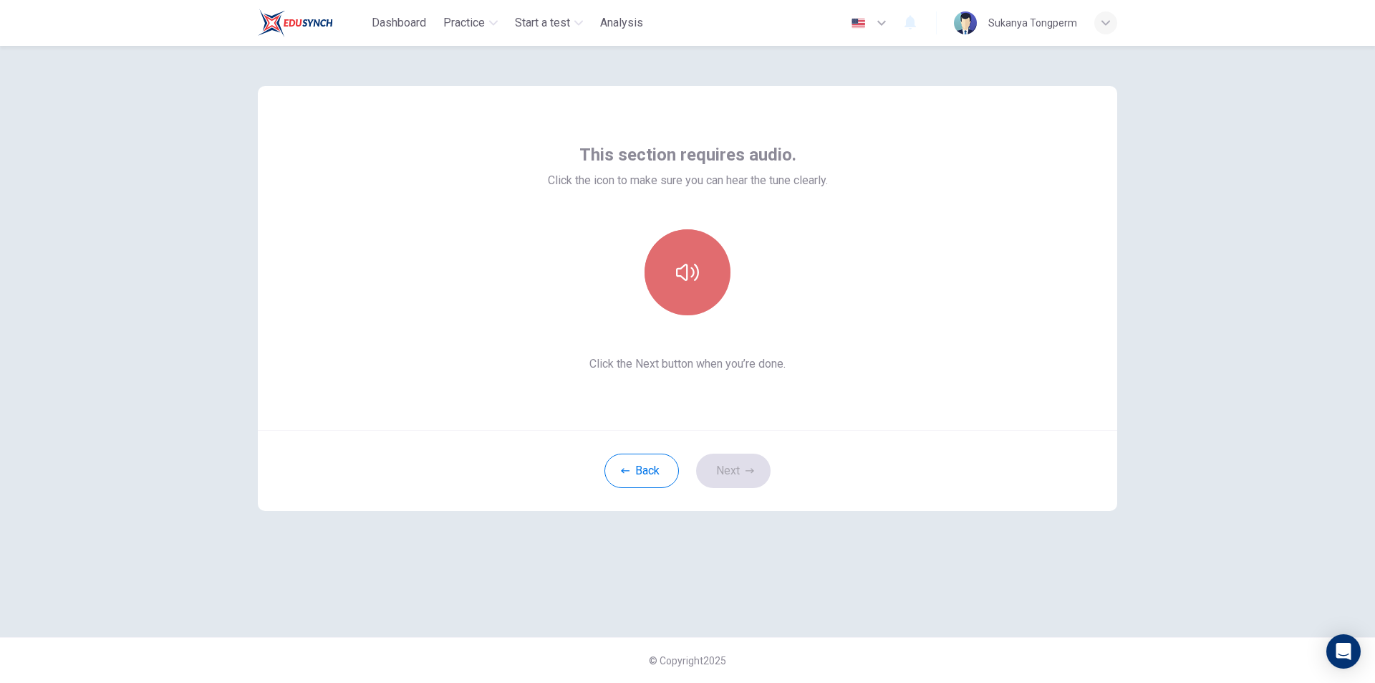
click at [685, 287] on button "button" at bounding box center [688, 272] width 86 height 86
click at [693, 273] on icon "button" at bounding box center [687, 272] width 23 height 23
click at [730, 467] on button "Next" at bounding box center [733, 470] width 74 height 34
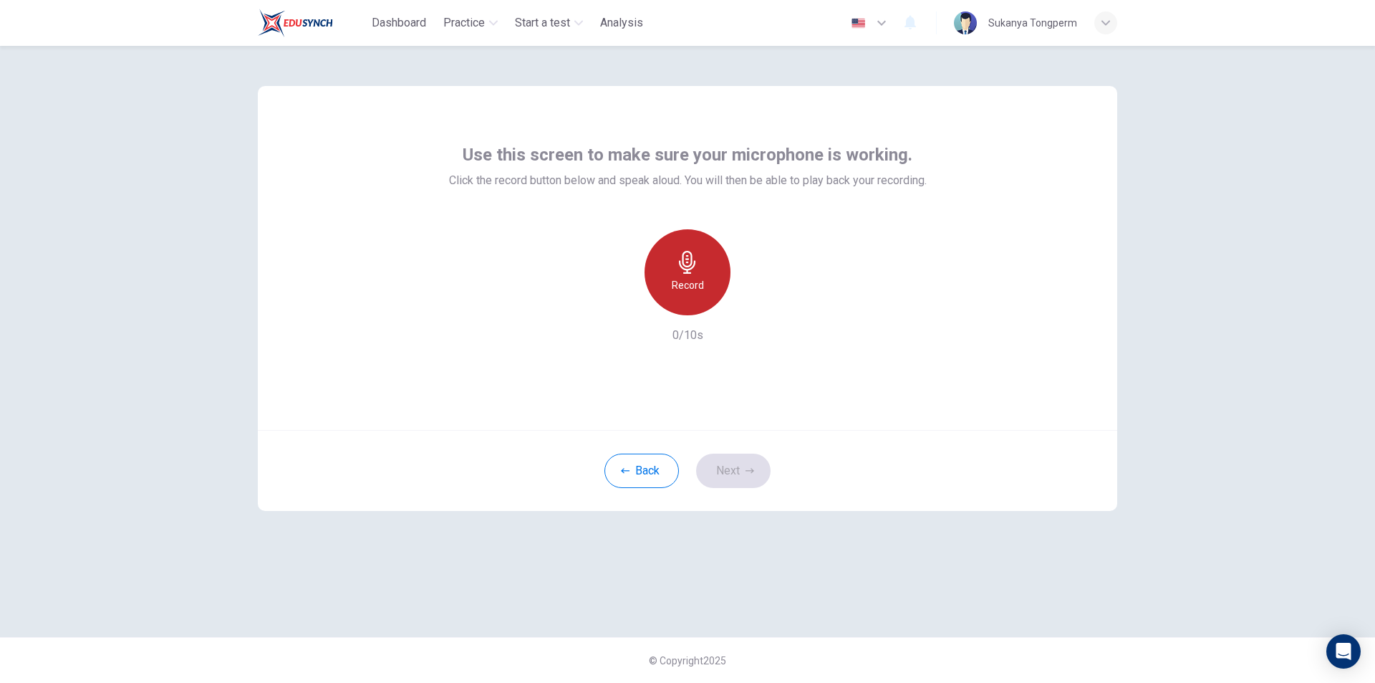
click at [683, 277] on h6 "Record" at bounding box center [688, 284] width 32 height 17
click at [689, 263] on icon "button" at bounding box center [687, 262] width 23 height 23
click at [752, 307] on icon "button" at bounding box center [754, 303] width 6 height 9
click at [610, 302] on div "Record 3/10s" at bounding box center [688, 286] width 478 height 115
click at [618, 302] on icon "button" at bounding box center [621, 303] width 13 height 13
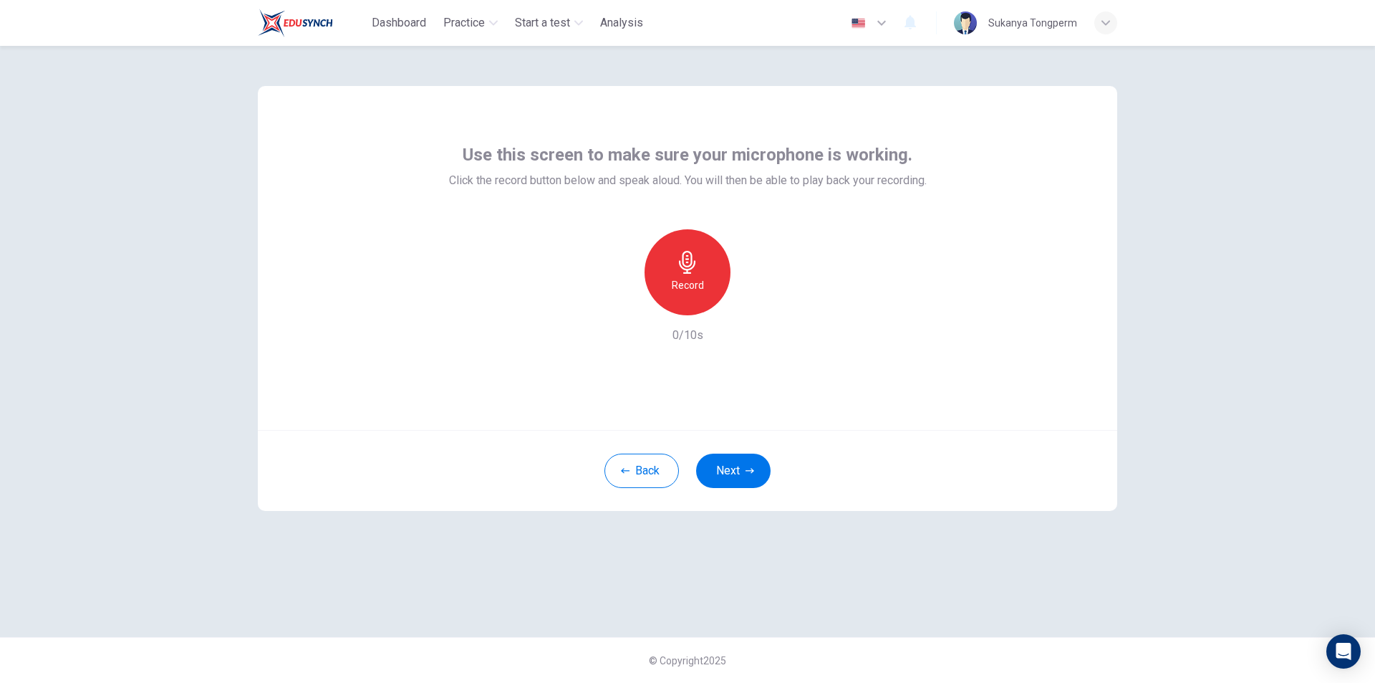
click at [680, 275] on div "Record" at bounding box center [688, 272] width 86 height 86
click at [685, 271] on icon "button" at bounding box center [687, 262] width 23 height 23
click at [755, 300] on icon "button" at bounding box center [753, 304] width 14 height 14
click at [731, 470] on button "Next" at bounding box center [733, 470] width 74 height 34
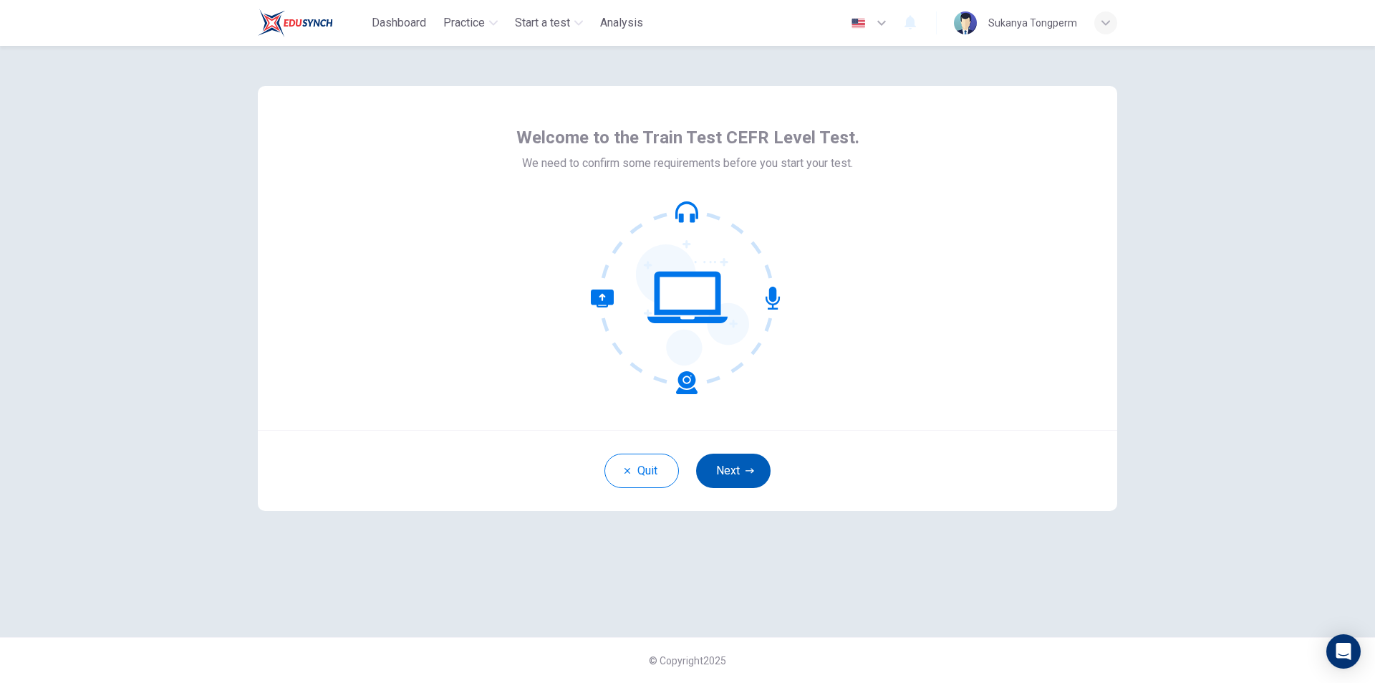
click at [729, 472] on button "Next" at bounding box center [733, 470] width 74 height 34
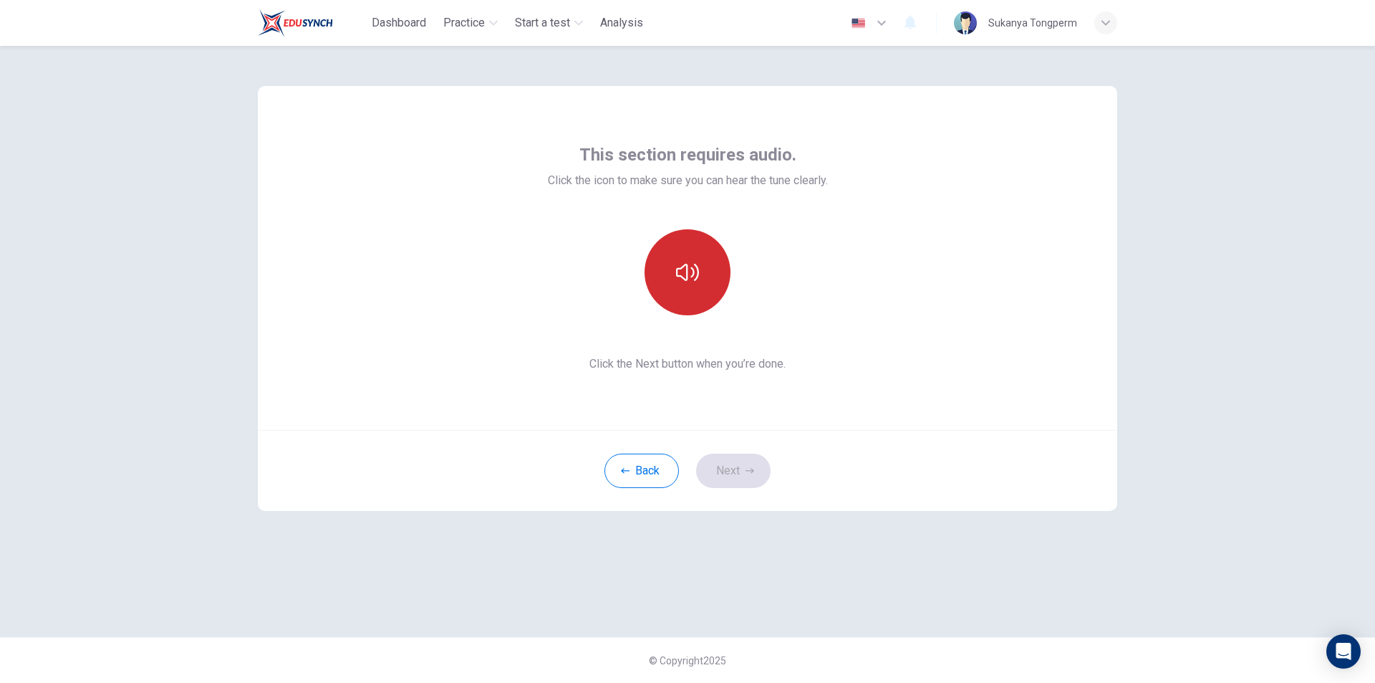
click at [682, 285] on button "button" at bounding box center [688, 272] width 86 height 86
click at [722, 468] on button "Next" at bounding box center [733, 470] width 74 height 34
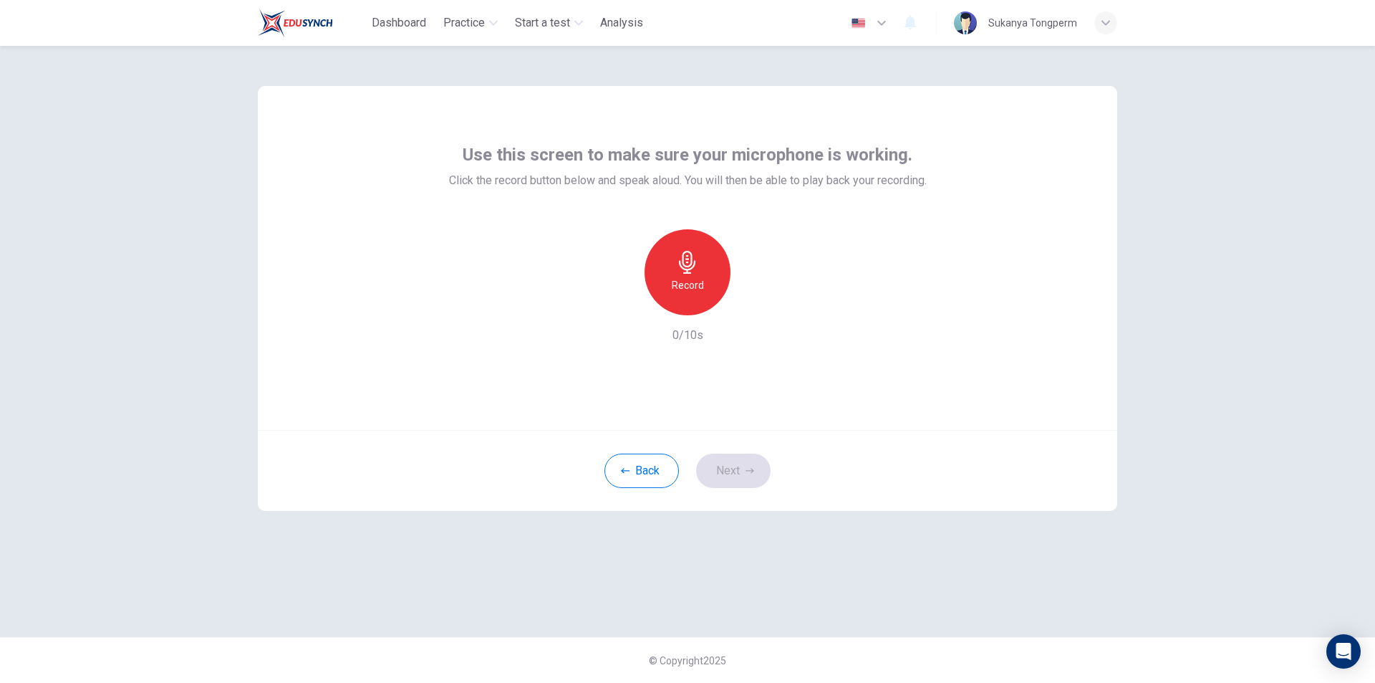
click at [688, 275] on div "Record" at bounding box center [688, 272] width 86 height 86
click at [691, 271] on icon "button" at bounding box center [687, 262] width 23 height 23
click at [754, 303] on icon "button" at bounding box center [754, 303] width 6 height 9
click at [727, 474] on button "Next" at bounding box center [733, 470] width 74 height 34
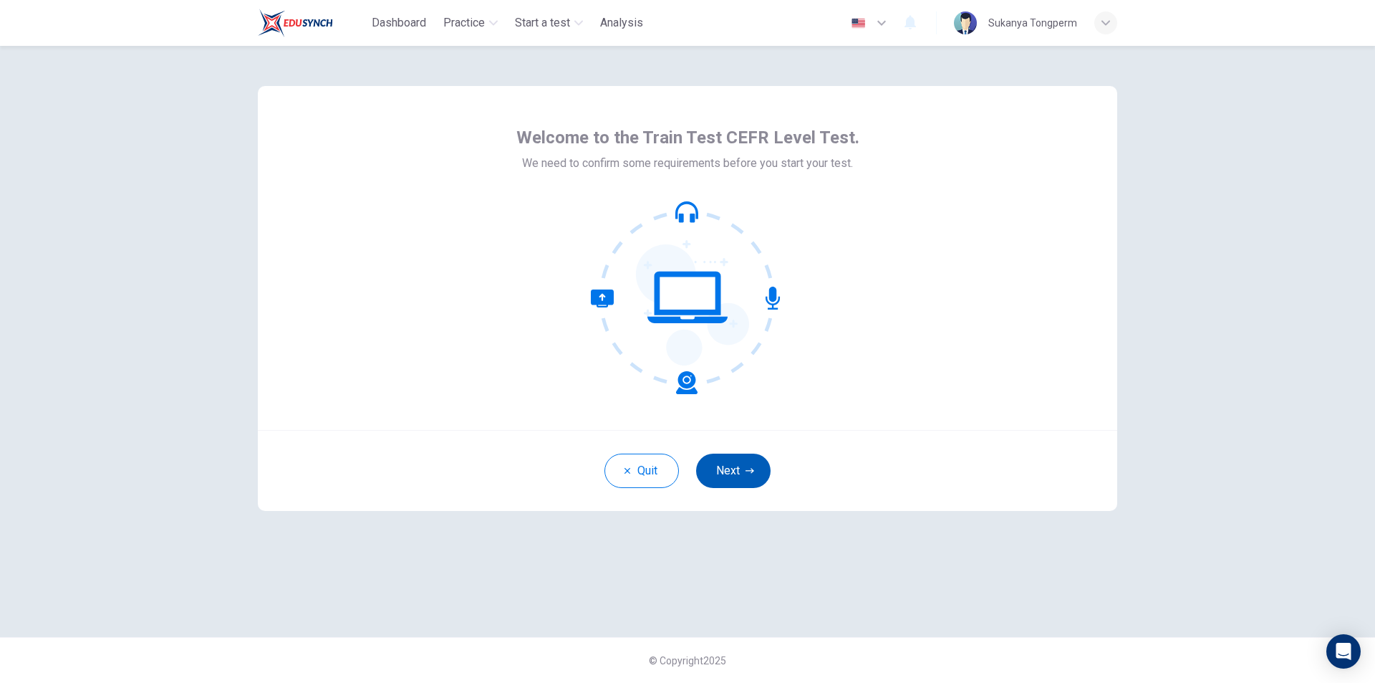
click at [744, 473] on button "Next" at bounding box center [733, 470] width 74 height 34
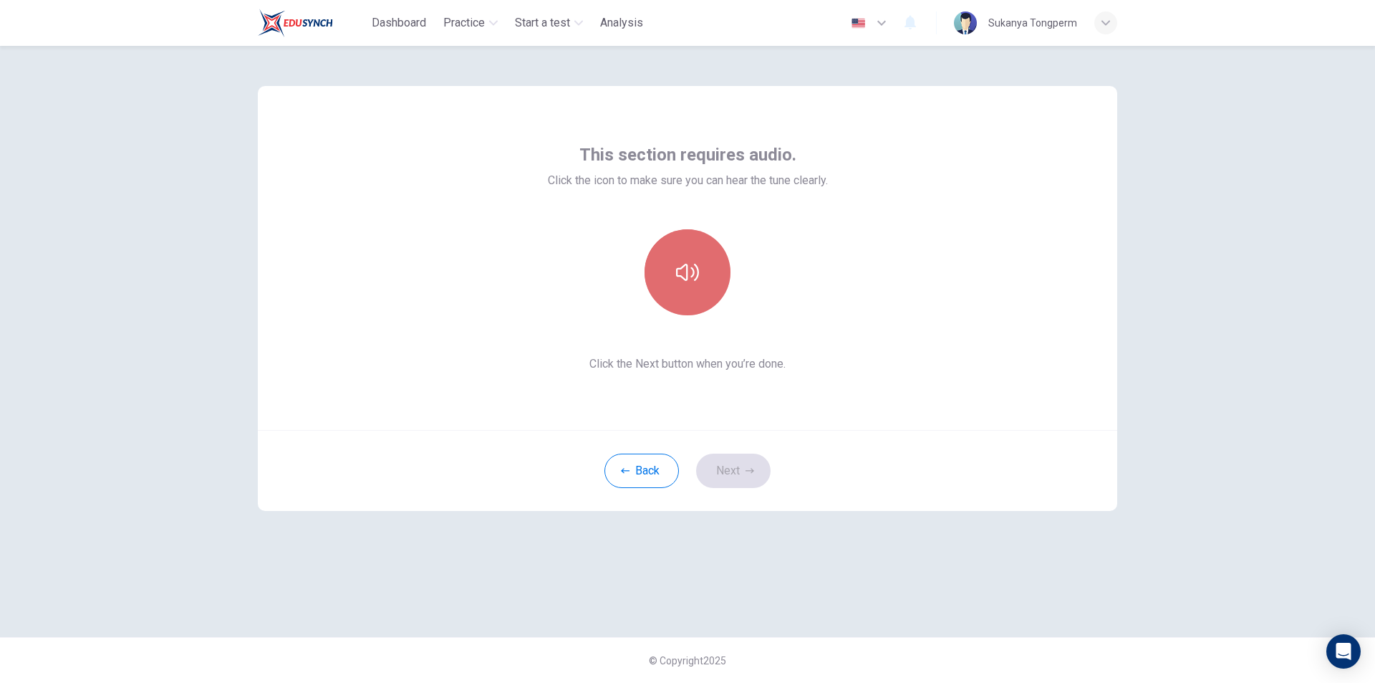
click at [691, 280] on icon "button" at bounding box center [687, 272] width 23 height 23
click at [726, 474] on button "Next" at bounding box center [733, 470] width 74 height 34
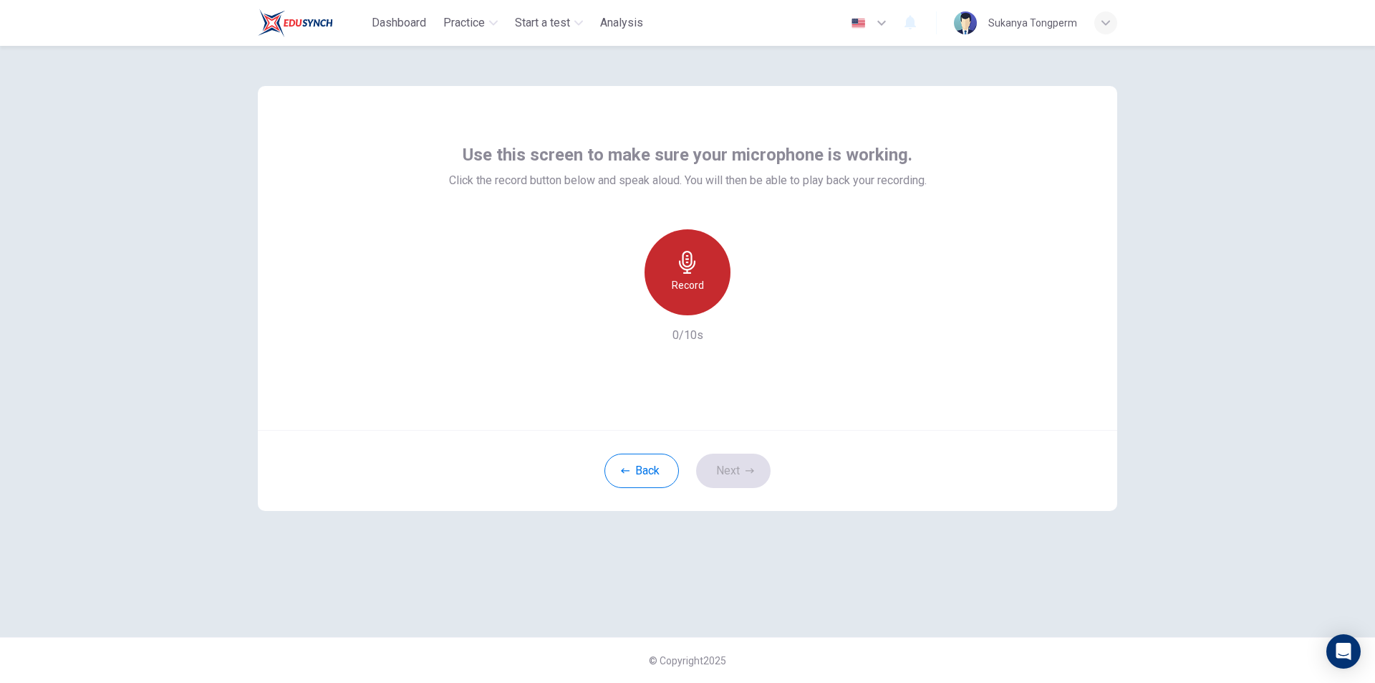
click at [687, 262] on icon "button" at bounding box center [687, 262] width 16 height 23
click at [685, 274] on div "Stop" at bounding box center [688, 272] width 86 height 86
click at [754, 309] on icon "button" at bounding box center [753, 304] width 14 height 14
click at [688, 279] on h6 "Record" at bounding box center [688, 284] width 32 height 17
click at [684, 275] on div "Stop" at bounding box center [688, 272] width 86 height 86
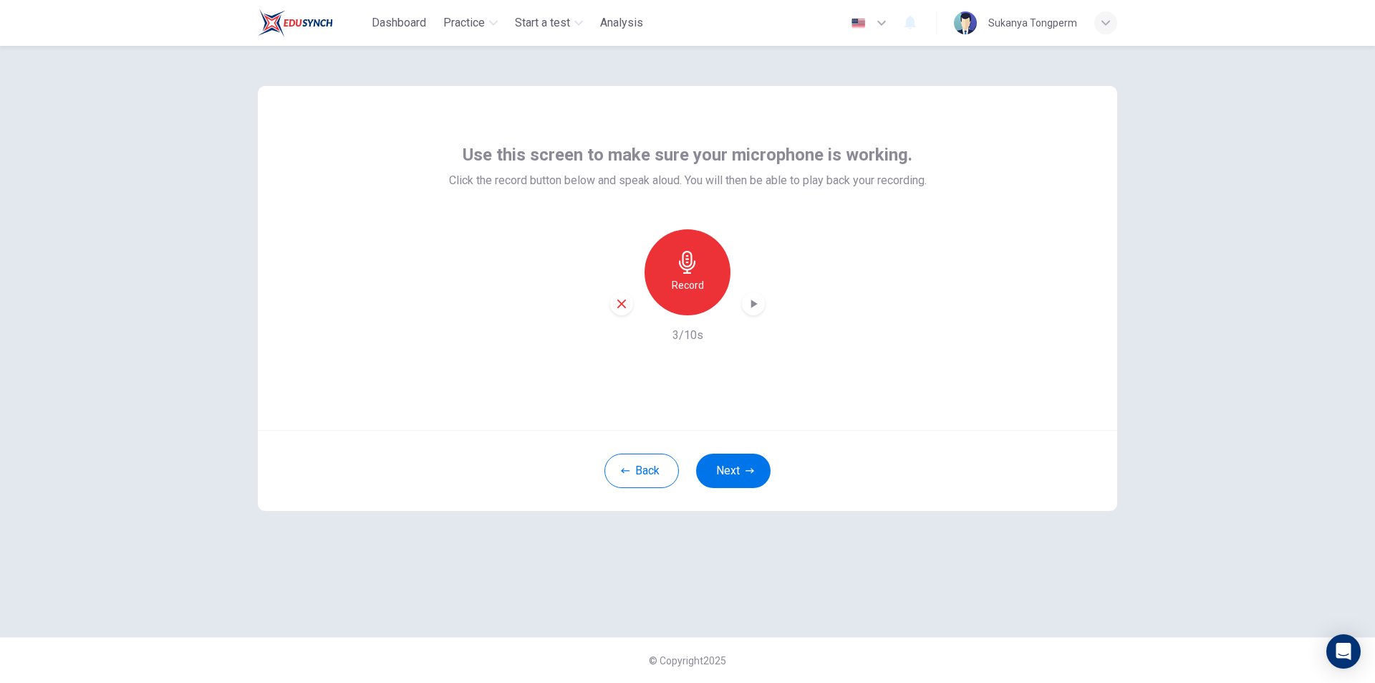
click at [751, 302] on icon "button" at bounding box center [754, 303] width 6 height 9
click at [624, 298] on icon "button" at bounding box center [621, 303] width 13 height 13
click at [691, 278] on h6 "Record" at bounding box center [688, 284] width 32 height 17
click at [691, 278] on h6 "Stop" at bounding box center [687, 284] width 21 height 17
click at [749, 303] on icon "button" at bounding box center [753, 304] width 14 height 14
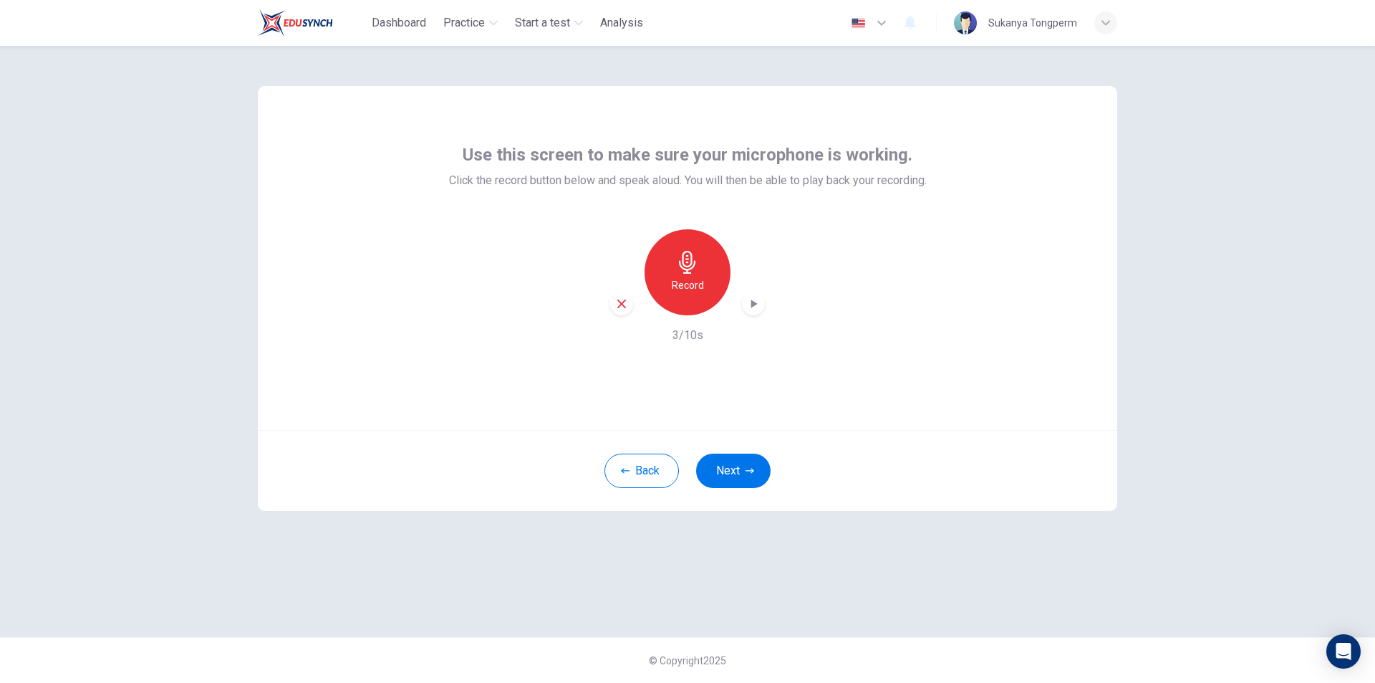
click at [693, 284] on h6 "Record" at bounding box center [688, 284] width 32 height 17
click at [690, 283] on h6 "Stop" at bounding box center [687, 284] width 21 height 17
click at [754, 303] on icon "button" at bounding box center [754, 303] width 6 height 9
click at [689, 279] on h6 "Record" at bounding box center [688, 284] width 32 height 17
click at [689, 279] on h6 "Stop" at bounding box center [687, 284] width 21 height 17
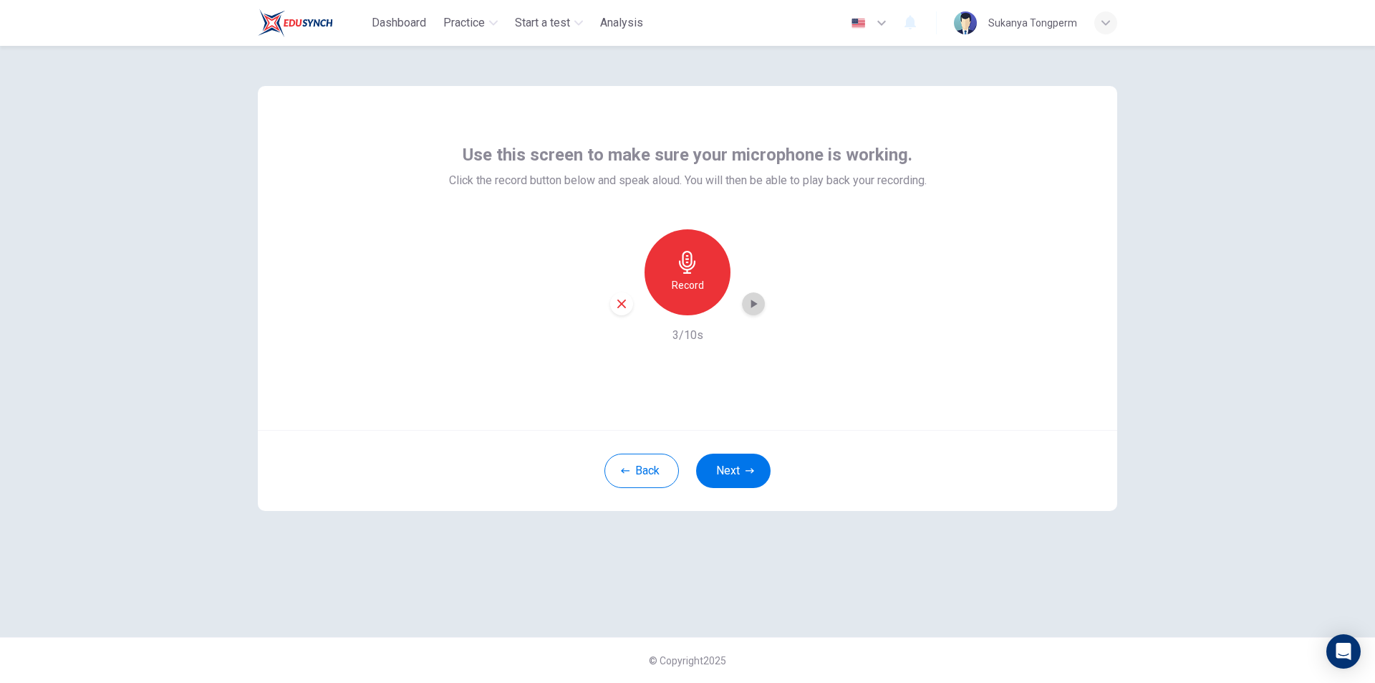
click at [750, 300] on icon "button" at bounding box center [753, 304] width 14 height 14
click at [729, 464] on button "Next" at bounding box center [733, 470] width 74 height 34
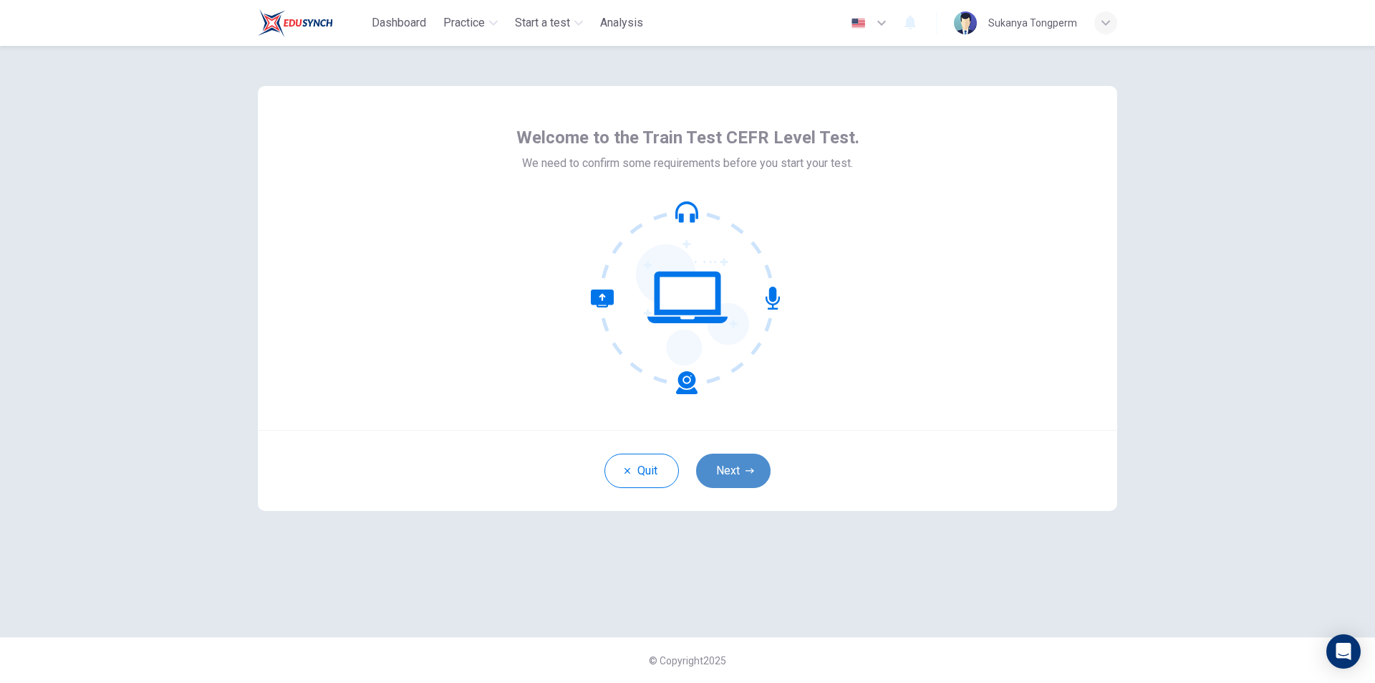
click at [719, 481] on button "Next" at bounding box center [733, 470] width 74 height 34
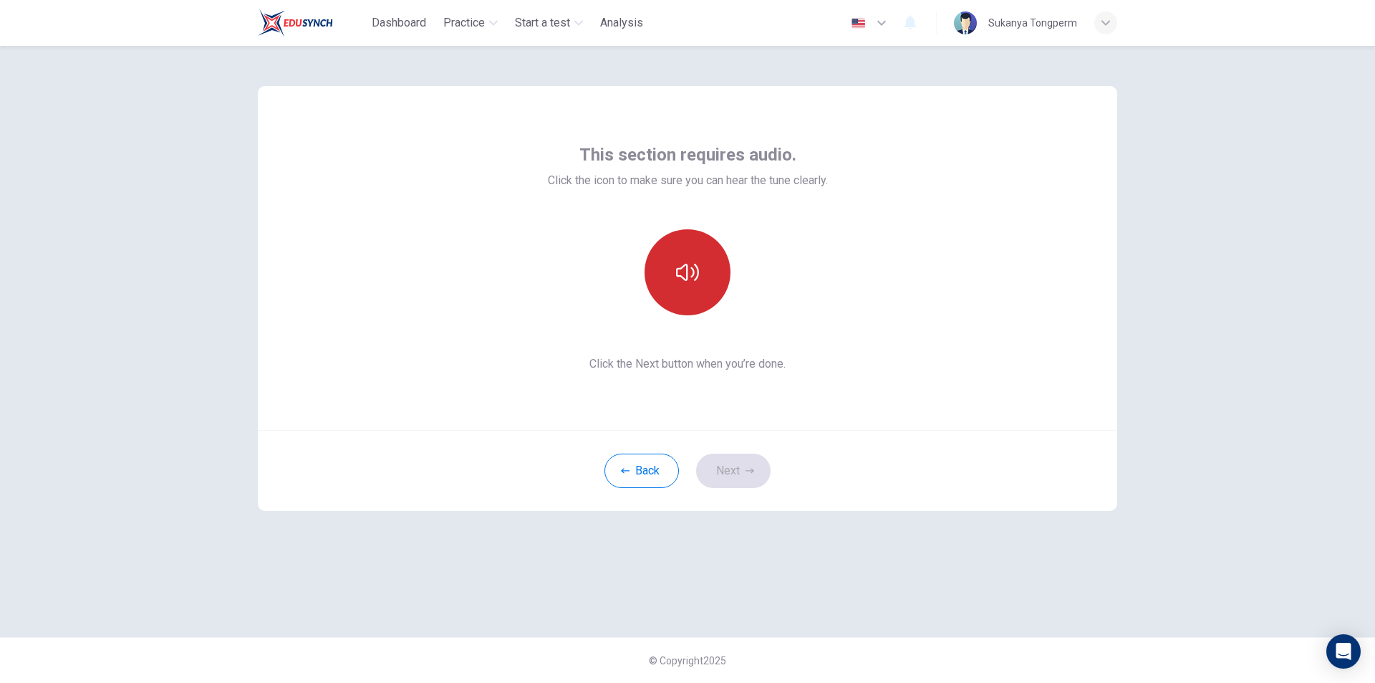
click at [680, 269] on icon "button" at bounding box center [687, 272] width 23 height 17
click at [728, 470] on button "Next" at bounding box center [733, 470] width 74 height 34
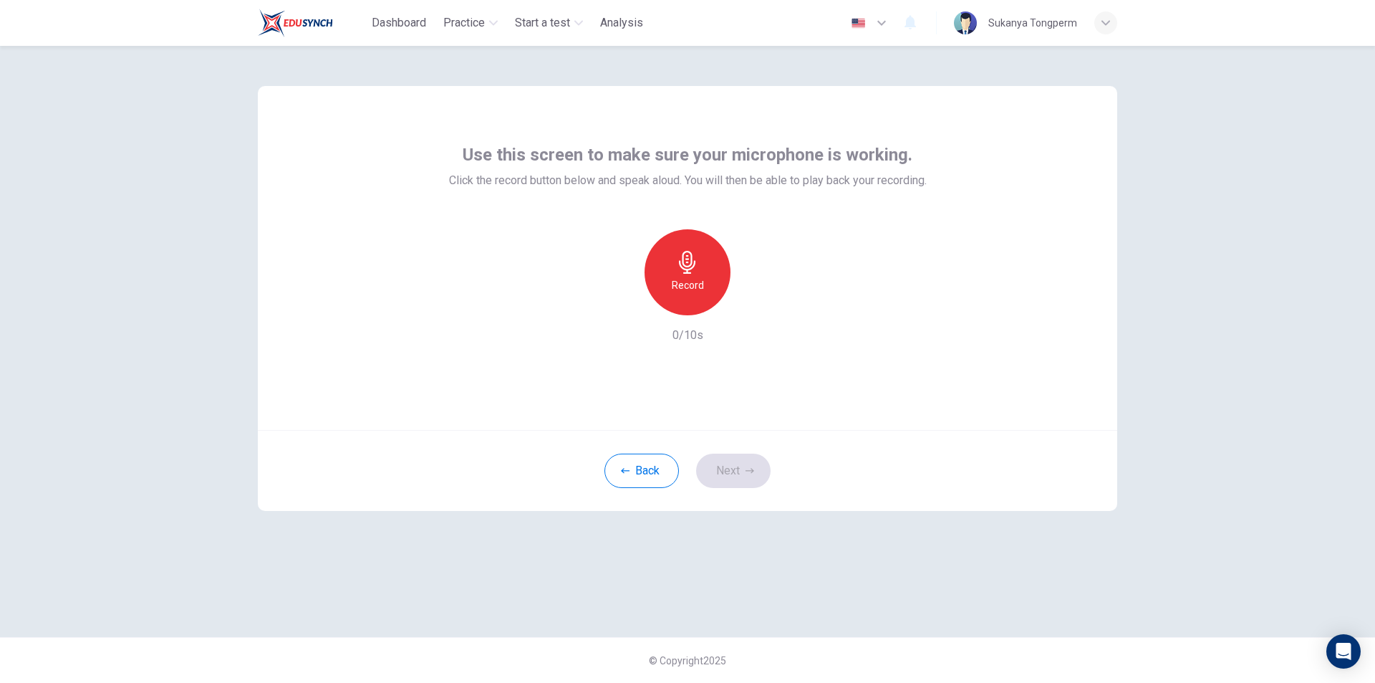
click at [689, 288] on h6 "Record" at bounding box center [688, 284] width 32 height 17
click at [688, 279] on h6 "Stop" at bounding box center [687, 284] width 21 height 17
click at [756, 307] on icon "button" at bounding box center [753, 304] width 14 height 14
click at [732, 468] on button "Next" at bounding box center [733, 470] width 74 height 34
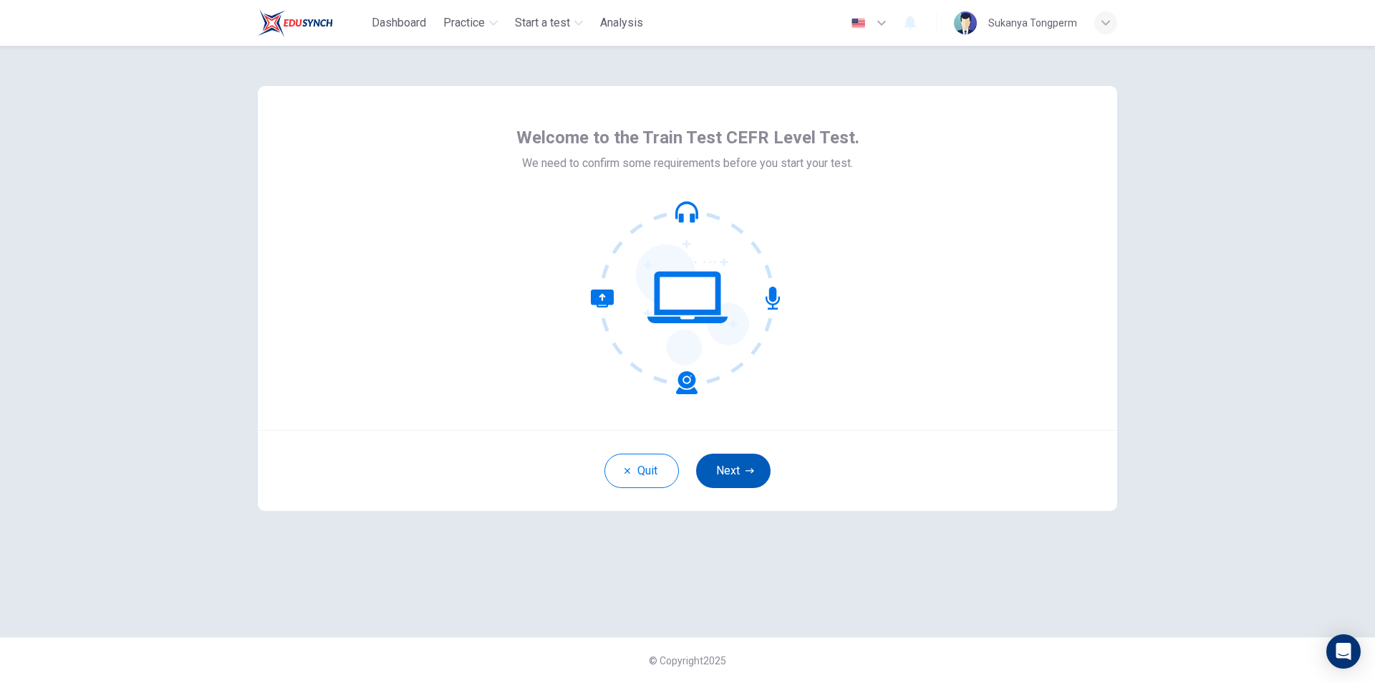
click at [741, 472] on button "Next" at bounding box center [733, 470] width 74 height 34
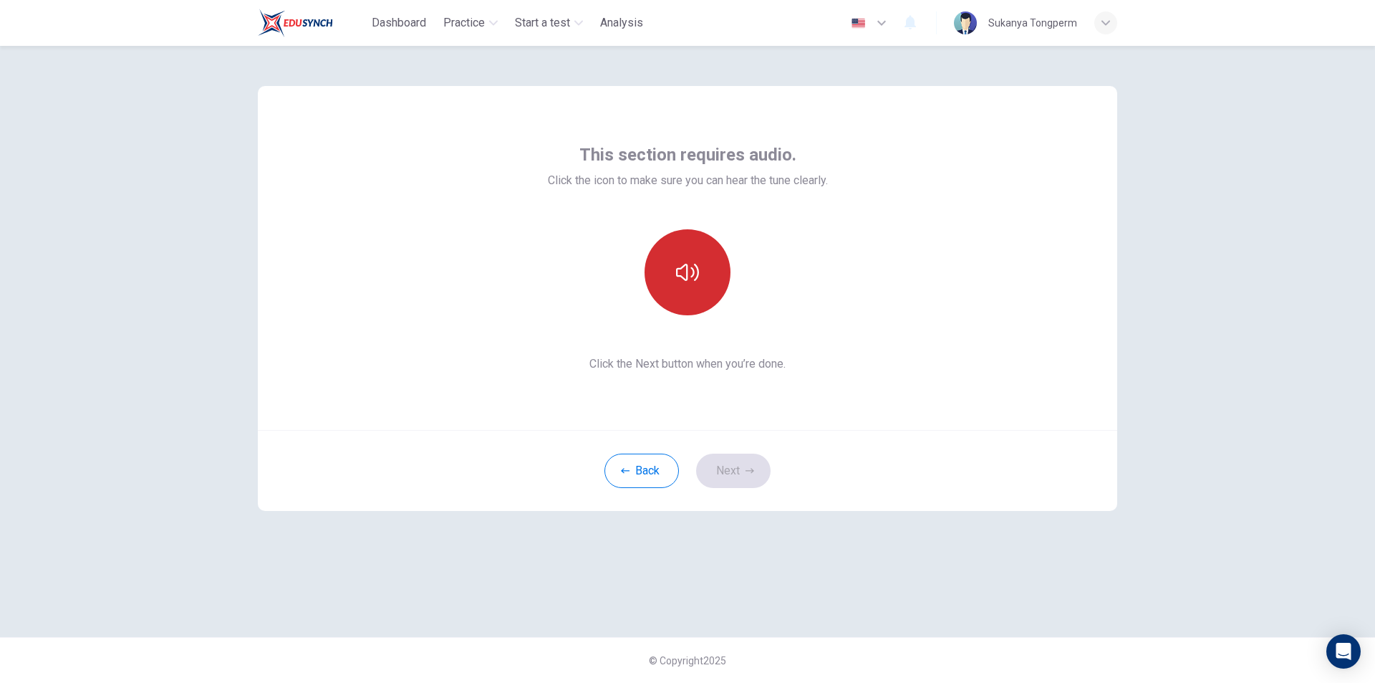
click at [690, 255] on button "button" at bounding box center [688, 272] width 86 height 86
click at [741, 468] on button "Next" at bounding box center [733, 470] width 74 height 34
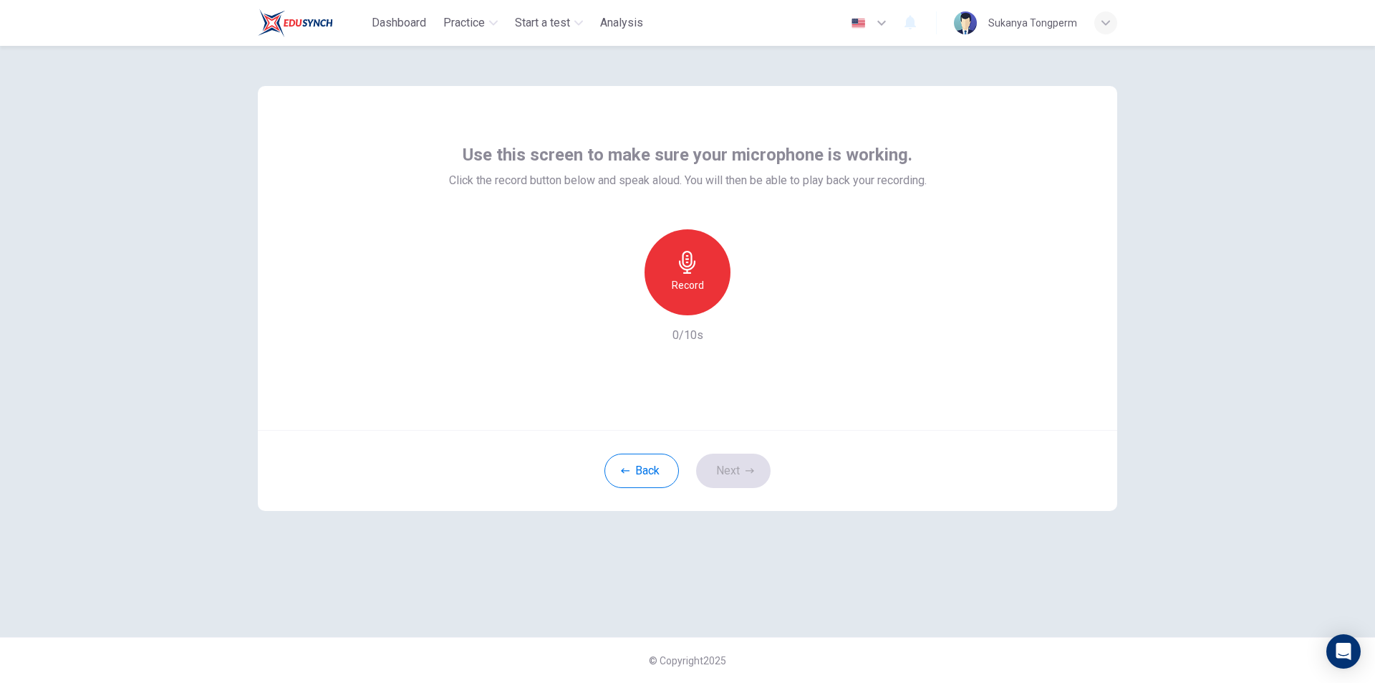
click at [688, 287] on h6 "Record" at bounding box center [688, 284] width 32 height 17
click at [682, 279] on h6 "Stop" at bounding box center [687, 284] width 21 height 17
click at [747, 299] on icon "button" at bounding box center [753, 304] width 14 height 14
click at [729, 471] on button "Next" at bounding box center [733, 470] width 74 height 34
